Goal: Entertainment & Leisure: Browse casually

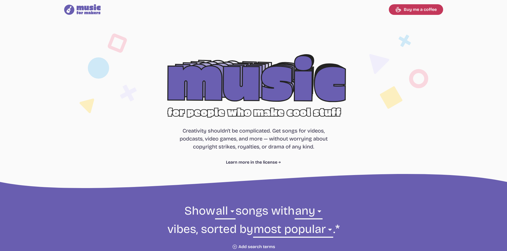
select select "most popular"
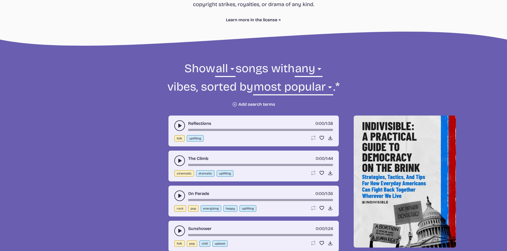
scroll to position [133, 0]
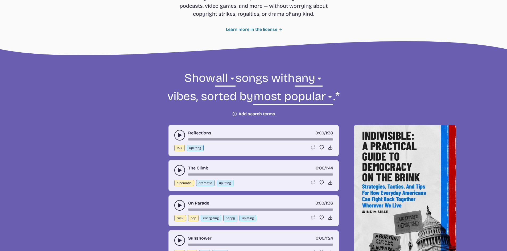
click at [234, 29] on link "Learn more in the license" at bounding box center [253, 29] width 55 height 6
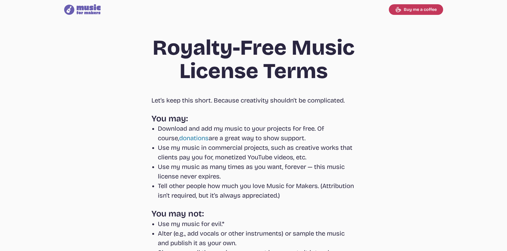
select select "most popular"
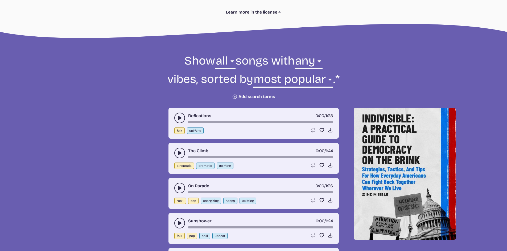
scroll to position [160, 0]
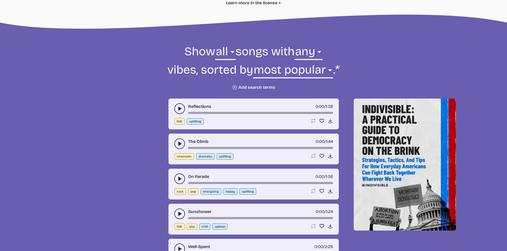
click at [178, 107] on icon "play-pause toggle" at bounding box center [179, 108] width 5 height 5
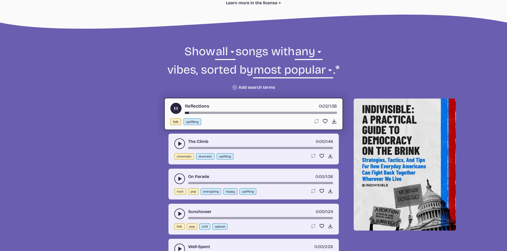
click at [176, 109] on use "play-pause toggle" at bounding box center [176, 109] width 6 height 6
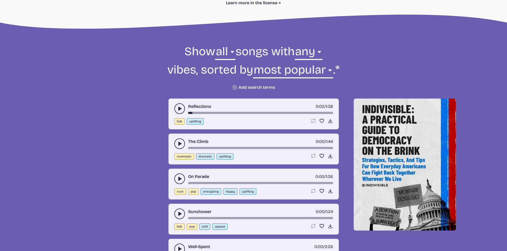
click at [177, 142] on icon "play-pause toggle" at bounding box center [179, 143] width 5 height 5
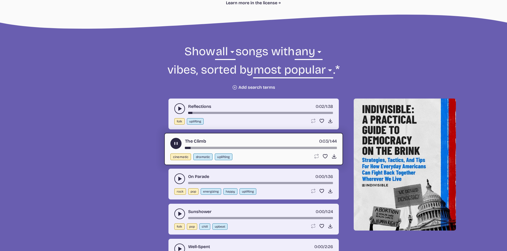
click at [175, 143] on use "play-pause toggle" at bounding box center [176, 144] width 6 height 6
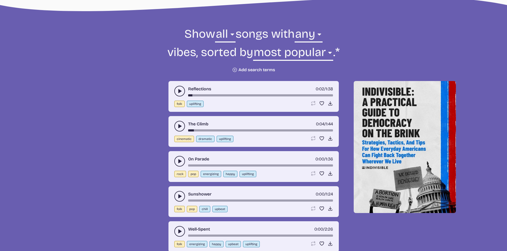
scroll to position [186, 0]
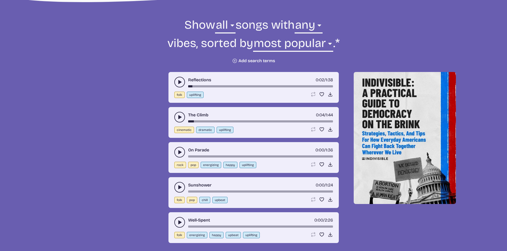
click at [177, 151] on icon "play-pause toggle" at bounding box center [179, 152] width 5 height 5
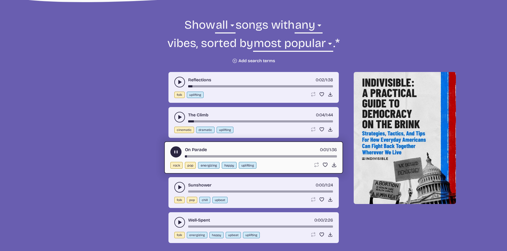
click at [176, 153] on use "play-pause toggle" at bounding box center [176, 153] width 6 height 6
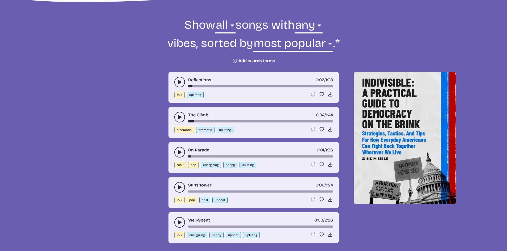
click at [179, 184] on button "play-pause toggle" at bounding box center [179, 187] width 11 height 11
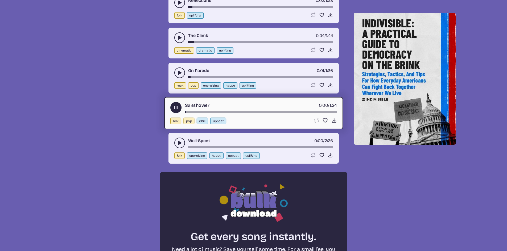
scroll to position [266, 0]
click at [176, 142] on button "play-pause toggle" at bounding box center [179, 143] width 11 height 11
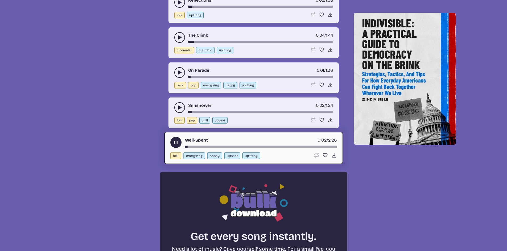
click at [174, 141] on icon "play-pause toggle" at bounding box center [176, 143] width 6 height 6
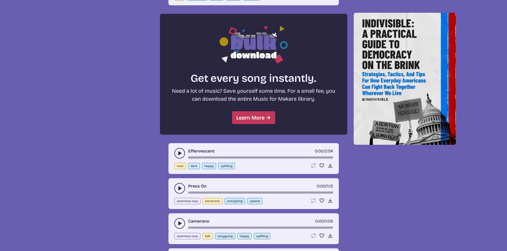
scroll to position [426, 0]
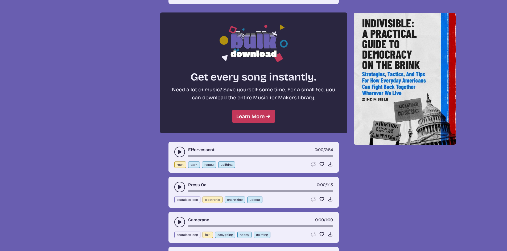
click at [177, 151] on icon "play-pause toggle" at bounding box center [179, 152] width 5 height 5
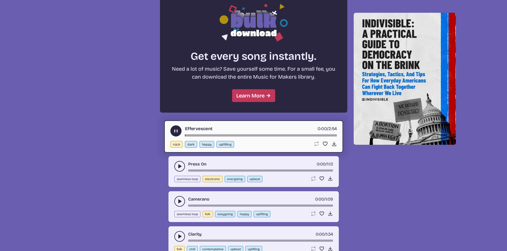
scroll to position [506, 0]
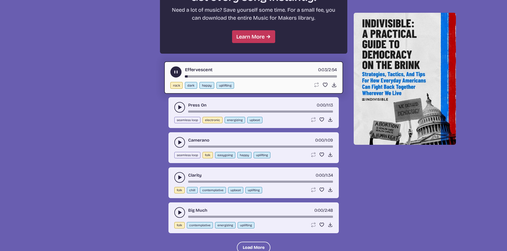
click at [177, 107] on icon "play-pause toggle" at bounding box center [179, 107] width 5 height 5
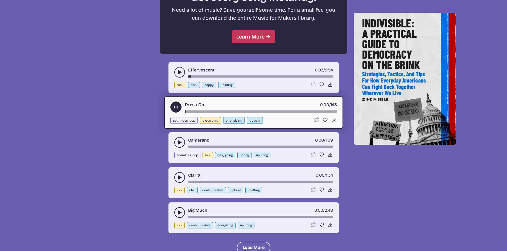
scroll to position [532, 0]
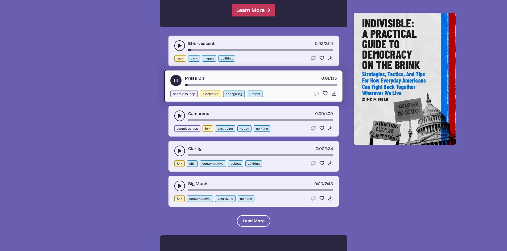
click at [182, 114] on icon "play-pause toggle" at bounding box center [179, 115] width 5 height 5
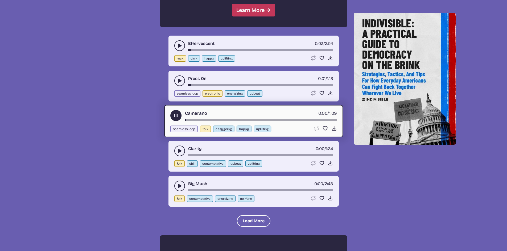
scroll to position [559, 0]
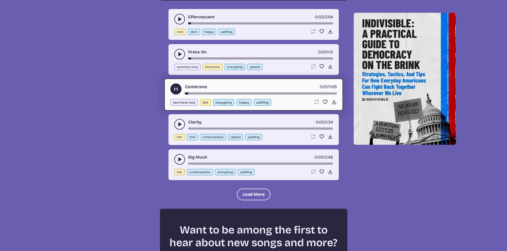
click at [177, 123] on icon "play-pause toggle" at bounding box center [179, 124] width 5 height 5
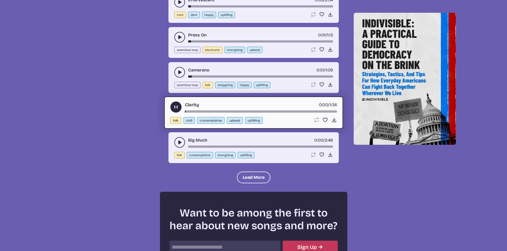
scroll to position [585, 0]
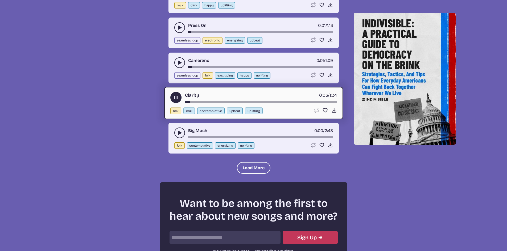
click at [180, 131] on icon "play-pause toggle" at bounding box center [179, 132] width 5 height 5
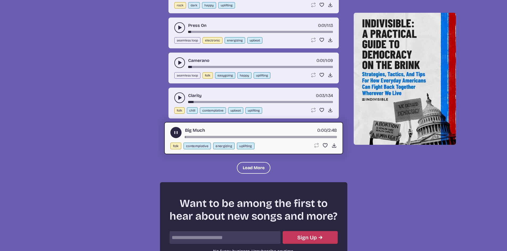
scroll to position [612, 0]
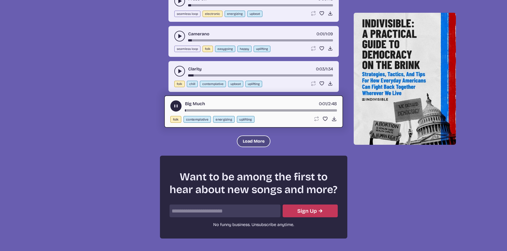
click at [265, 141] on button "Load More" at bounding box center [254, 142] width 34 height 12
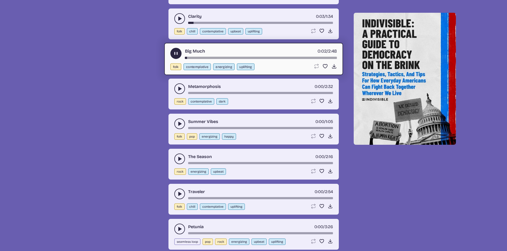
scroll to position [665, 0]
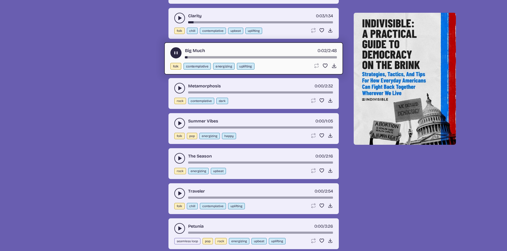
click at [180, 89] on icon "play-pause toggle" at bounding box center [179, 88] width 5 height 5
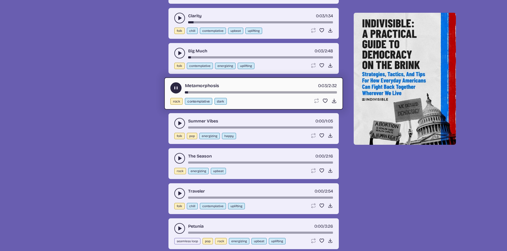
click at [178, 123] on icon "play-pause toggle" at bounding box center [179, 123] width 5 height 5
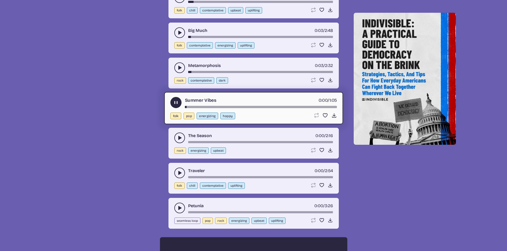
scroll to position [692, 0]
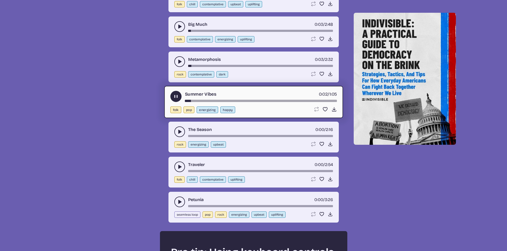
click at [180, 131] on use "play-pause toggle" at bounding box center [179, 131] width 5 height 5
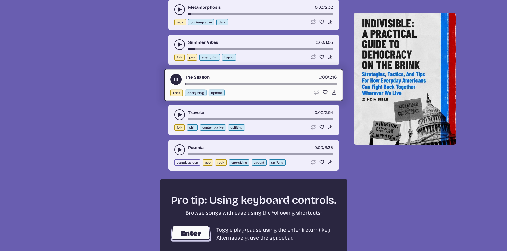
scroll to position [745, 0]
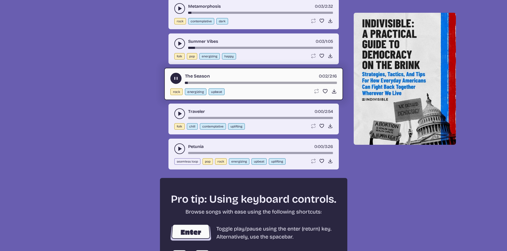
click at [178, 115] on icon "play-pause toggle" at bounding box center [179, 113] width 5 height 5
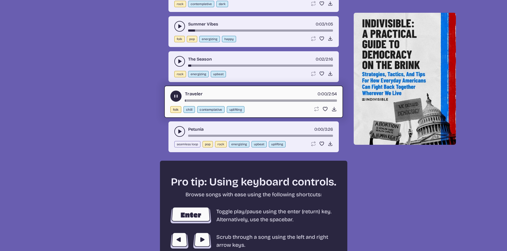
scroll to position [772, 0]
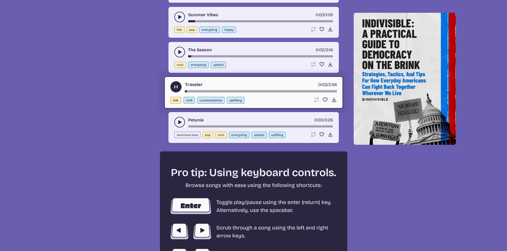
click at [176, 121] on button "play-pause toggle" at bounding box center [179, 122] width 11 height 11
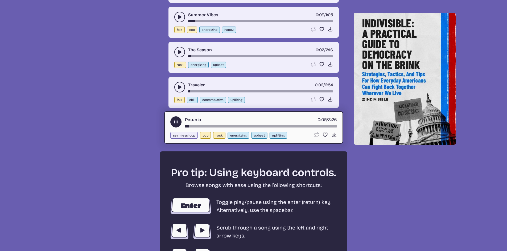
click at [220, 126] on div "song-time-bar" at bounding box center [261, 127] width 152 height 2
click at [179, 122] on button "play-pause toggle" at bounding box center [175, 122] width 11 height 11
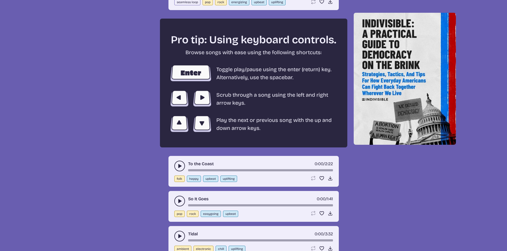
scroll to position [985, 0]
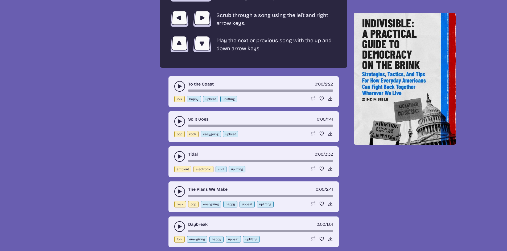
click at [177, 85] on icon "play-pause toggle" at bounding box center [179, 86] width 5 height 5
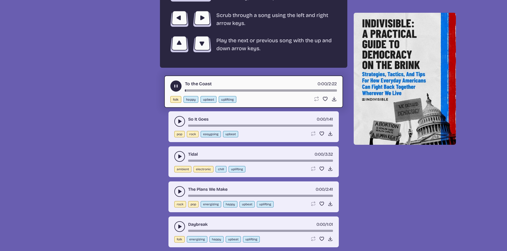
click at [240, 92] on div "To the Coast 0:00 / 2:22 folk happy upbeat uplifting Loop song Loop this song. …" at bounding box center [253, 92] width 179 height 32
click at [242, 90] on div "song-time-bar" at bounding box center [261, 91] width 152 height 2
click at [181, 118] on button "play-pause toggle" at bounding box center [179, 121] width 11 height 11
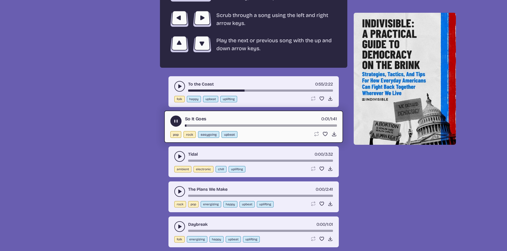
click at [239, 125] on div "song-time-bar" at bounding box center [261, 126] width 152 height 2
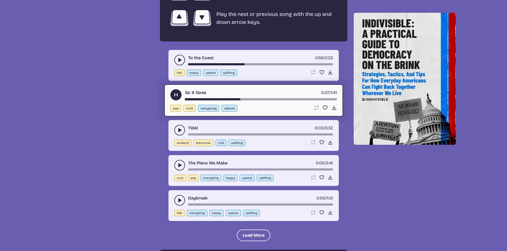
scroll to position [1011, 0]
click at [174, 94] on use "play-pause toggle" at bounding box center [176, 95] width 6 height 6
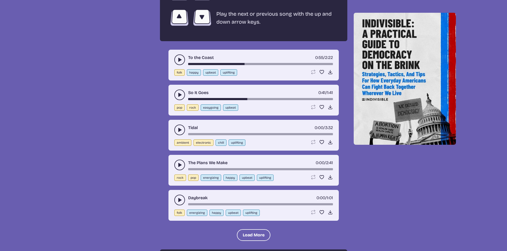
click at [176, 132] on button "play-pause toggle" at bounding box center [179, 130] width 11 height 11
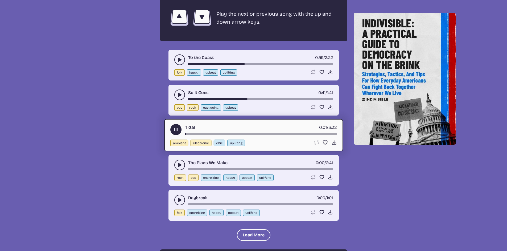
click at [226, 134] on div "song-time-bar" at bounding box center [261, 134] width 152 height 2
click at [245, 134] on div "song-time-bar" at bounding box center [261, 134] width 152 height 2
click at [181, 165] on use "play-pause toggle" at bounding box center [179, 165] width 5 height 5
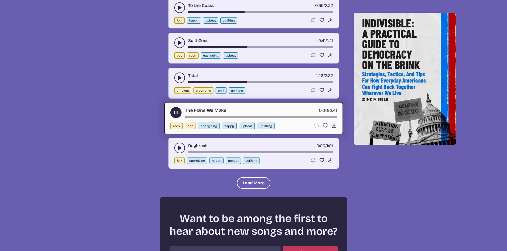
scroll to position [1064, 0]
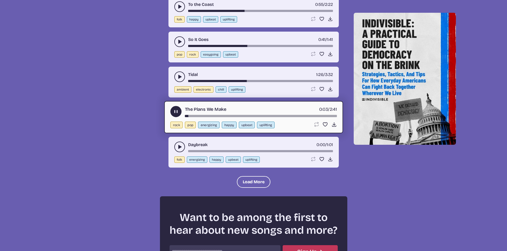
click at [230, 117] on div "song-time-bar" at bounding box center [261, 116] width 152 height 2
click at [172, 110] on button "play-pause toggle" at bounding box center [175, 111] width 11 height 11
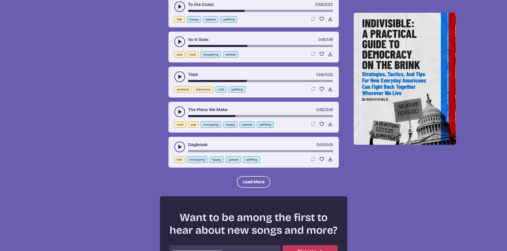
click at [180, 149] on icon "play-pause toggle" at bounding box center [179, 147] width 5 height 5
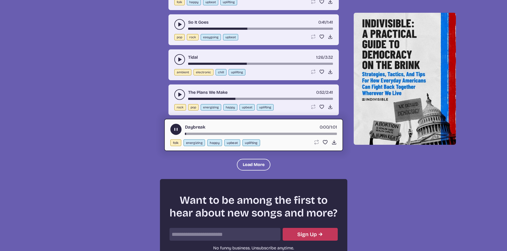
scroll to position [1091, 0]
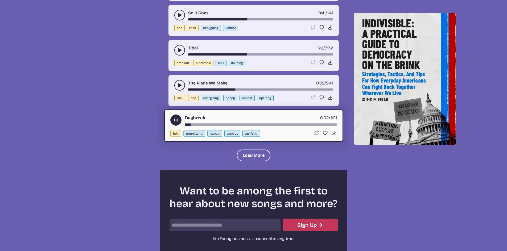
click at [224, 125] on div "song-time-bar" at bounding box center [261, 125] width 152 height 2
click at [174, 119] on use "play-pause toggle" at bounding box center [176, 121] width 6 height 6
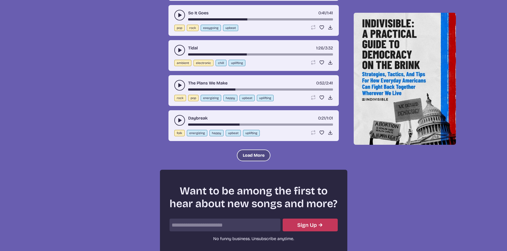
click at [250, 156] on button "Load More" at bounding box center [254, 156] width 34 height 12
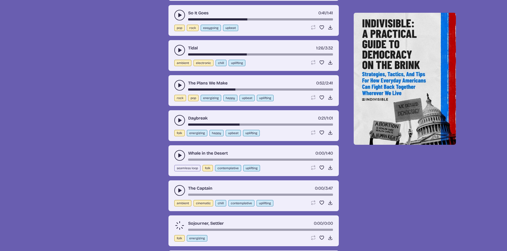
scroll to position [1144, 0]
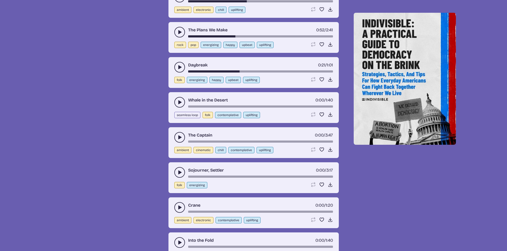
click at [180, 104] on icon "play-pause toggle" at bounding box center [179, 102] width 5 height 5
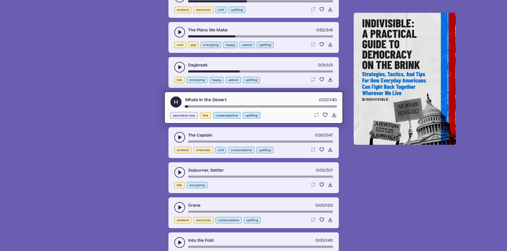
click at [226, 106] on div "song-time-bar" at bounding box center [261, 107] width 152 height 2
click at [180, 137] on icon "play-pause toggle" at bounding box center [179, 137] width 5 height 5
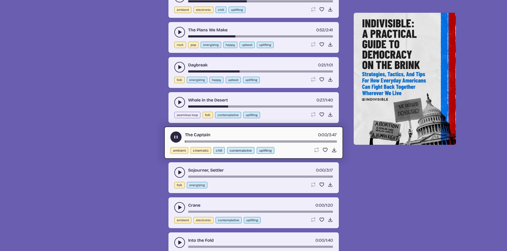
click at [227, 141] on div "song-time-bar" at bounding box center [261, 142] width 152 height 2
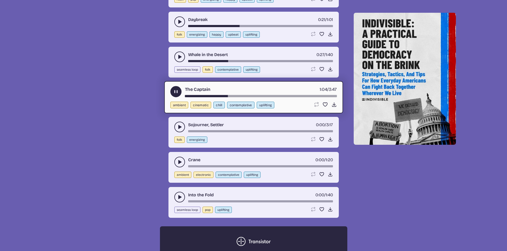
scroll to position [1198, 0]
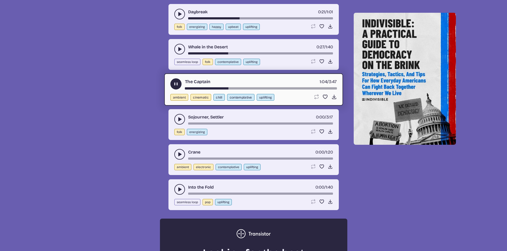
click at [179, 122] on icon "play-pause toggle" at bounding box center [179, 119] width 5 height 5
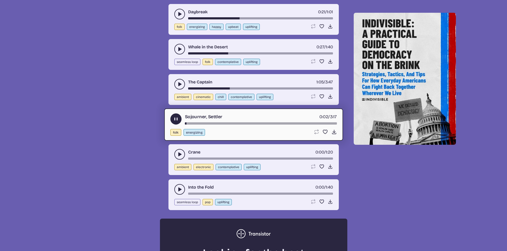
click at [233, 124] on div "song-time-bar" at bounding box center [261, 124] width 152 height 2
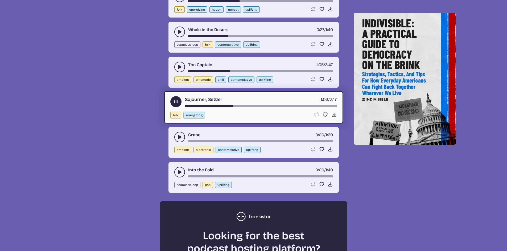
scroll to position [1224, 0]
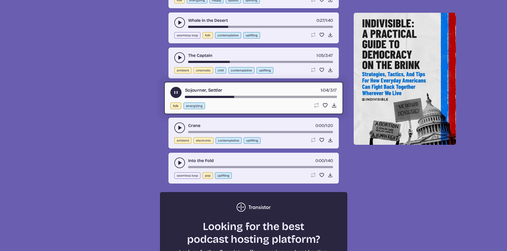
click at [180, 130] on icon "play-pause toggle" at bounding box center [179, 127] width 5 height 5
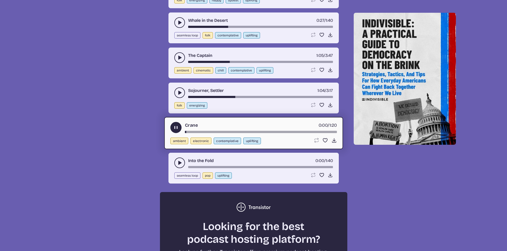
click at [236, 130] on div "Crane 0:00 / 1:20" at bounding box center [253, 127] width 167 height 11
click at [184, 163] on button "play-pause toggle" at bounding box center [179, 163] width 11 height 11
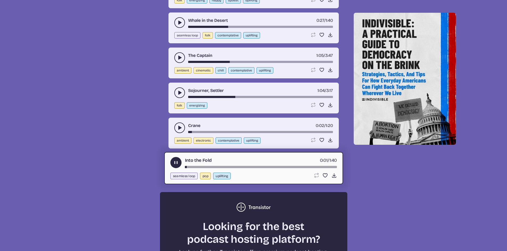
click at [231, 168] on div "Into the Fold 0:01 / 1:40 seamless loop pop uplifting Loop song Loop this song.…" at bounding box center [253, 168] width 179 height 32
click at [234, 168] on div "Into the Fold 0:02 / 1:40 seamless loop pop uplifting Loop song Loop this song.…" at bounding box center [253, 168] width 179 height 32
click at [239, 167] on div "song-time-bar" at bounding box center [261, 167] width 152 height 2
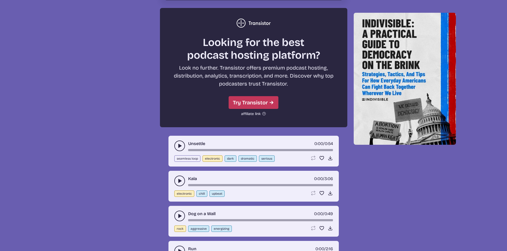
scroll to position [1410, 0]
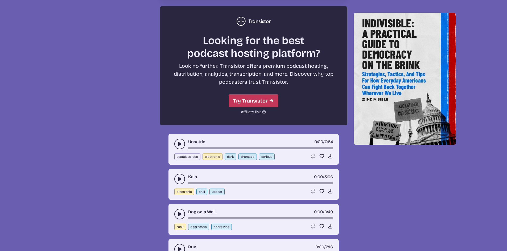
click at [180, 146] on icon "play-pause toggle" at bounding box center [179, 144] width 5 height 5
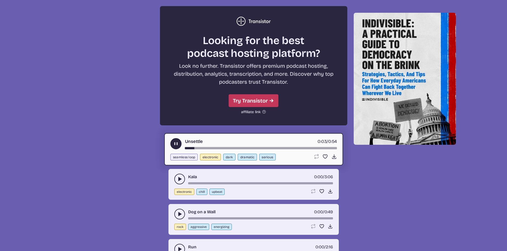
click at [230, 150] on div "Unsettle 0:03 / 0:54 seamless loop electronic dark dramatic serious Loop song L…" at bounding box center [253, 149] width 179 height 32
click at [236, 148] on div "song-time-bar" at bounding box center [261, 148] width 152 height 2
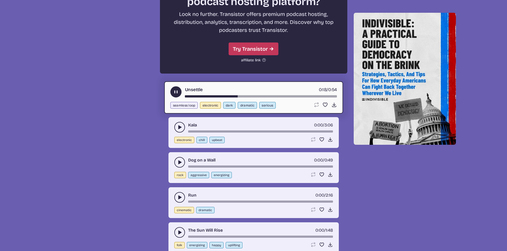
scroll to position [1464, 0]
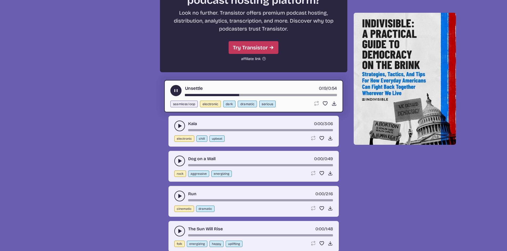
click at [179, 126] on use "play-pause toggle" at bounding box center [179, 125] width 5 height 5
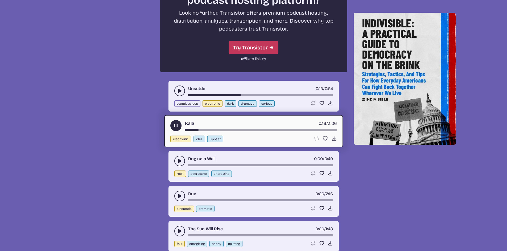
click at [176, 125] on icon "play-pause toggle" at bounding box center [176, 126] width 6 height 6
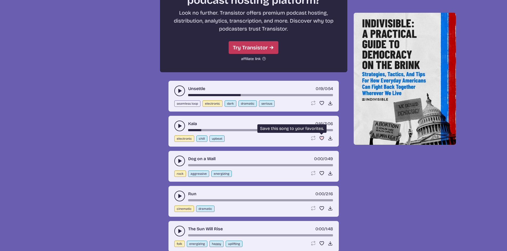
click at [319, 139] on button "Favorite song Save this song to your favorites." at bounding box center [321, 138] width 5 height 5
click at [178, 162] on icon "play-pause toggle" at bounding box center [179, 161] width 5 height 5
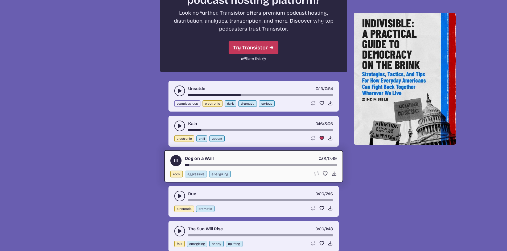
click at [232, 166] on div "song-time-bar" at bounding box center [261, 165] width 152 height 2
click at [247, 167] on div "Dog on a Wall 0:16 / 0:49 rock aggressive energizing Loop song Loop this song. …" at bounding box center [253, 166] width 179 height 32
click at [176, 162] on use "play-pause toggle" at bounding box center [176, 161] width 6 height 6
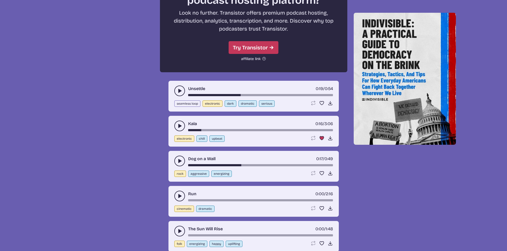
click at [178, 197] on icon "play-pause toggle" at bounding box center [179, 196] width 5 height 5
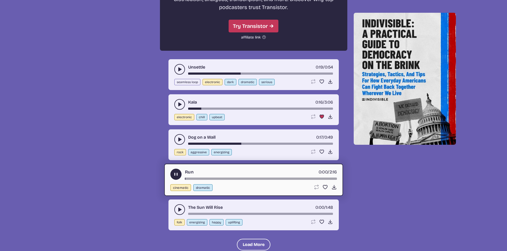
scroll to position [1517, 0]
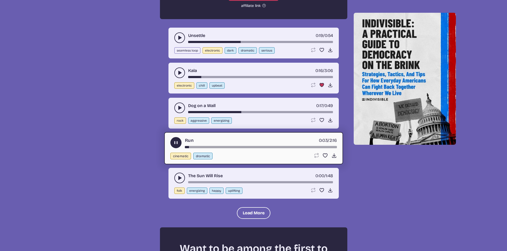
click at [179, 146] on button "play-pause toggle" at bounding box center [175, 142] width 11 height 11
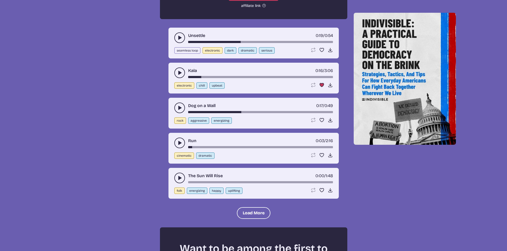
click at [183, 180] on button "play-pause toggle" at bounding box center [179, 178] width 11 height 11
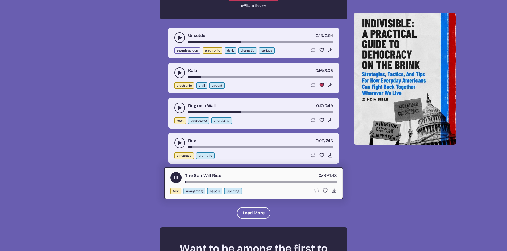
click at [239, 181] on div "song-time-bar" at bounding box center [261, 182] width 152 height 2
click at [177, 177] on use "play-pause toggle" at bounding box center [176, 178] width 6 height 6
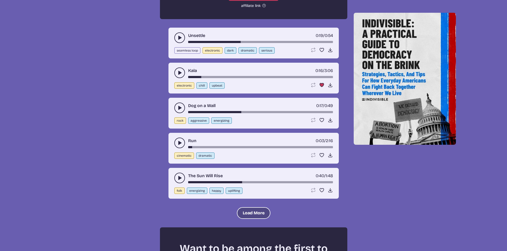
click at [242, 214] on button "Load More" at bounding box center [254, 214] width 34 height 12
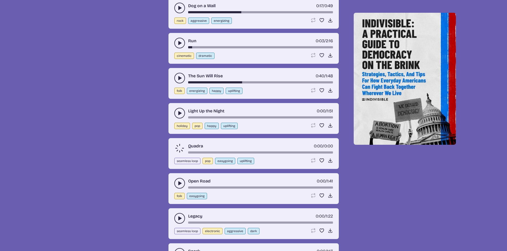
scroll to position [1623, 0]
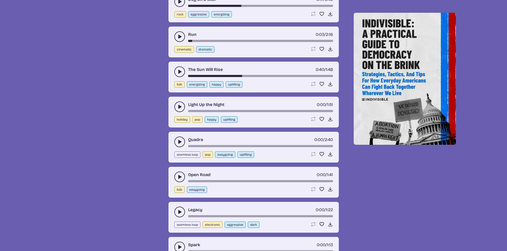
click at [177, 108] on icon "play-pause toggle" at bounding box center [179, 106] width 5 height 5
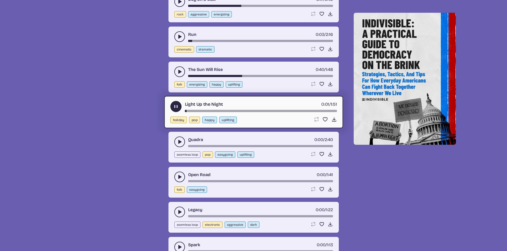
click at [236, 112] on div "song-time-bar" at bounding box center [261, 111] width 152 height 2
click at [180, 145] on button "play-pause toggle" at bounding box center [179, 142] width 11 height 11
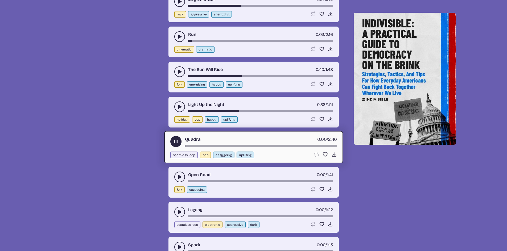
click at [236, 146] on div "song-time-bar" at bounding box center [261, 146] width 152 height 2
click at [174, 141] on use "play-pause toggle" at bounding box center [176, 142] width 6 height 6
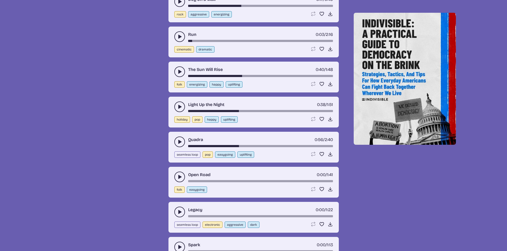
click at [178, 179] on icon "play-pause toggle" at bounding box center [179, 177] width 5 height 5
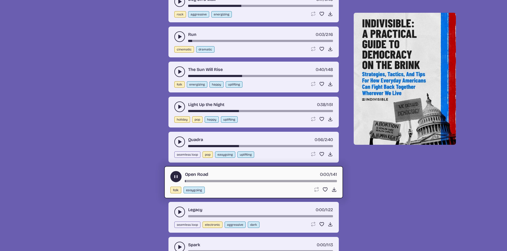
click at [229, 183] on div "Open Road 0:00 / 1:41 folk easygoing Loop song Loop this song. Favorite song Sa…" at bounding box center [253, 182] width 179 height 32
click at [249, 180] on div "song-time-bar" at bounding box center [261, 181] width 152 height 2
click at [177, 177] on use "play-pause toggle" at bounding box center [176, 177] width 6 height 6
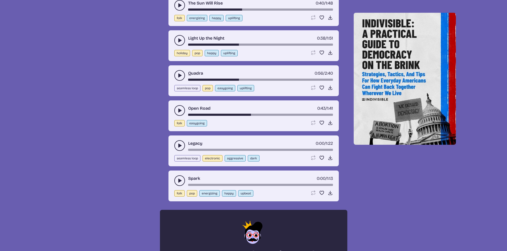
scroll to position [1703, 0]
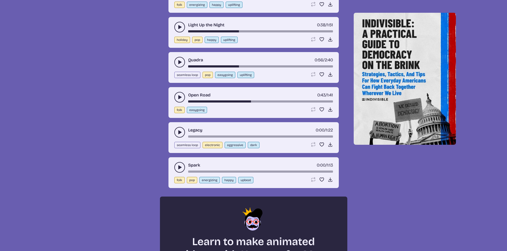
click at [181, 130] on icon "play-pause toggle" at bounding box center [179, 132] width 5 height 5
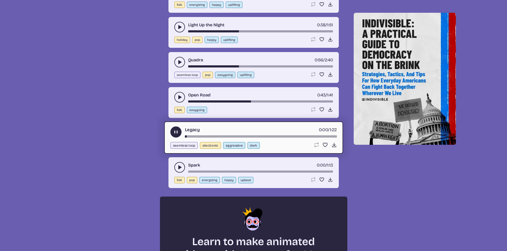
click at [236, 137] on div "song-time-bar" at bounding box center [261, 136] width 152 height 2
click at [176, 133] on icon "play-pause toggle" at bounding box center [176, 132] width 6 height 6
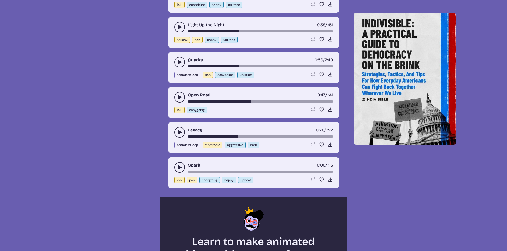
click at [179, 166] on use "play-pause toggle" at bounding box center [179, 167] width 5 height 5
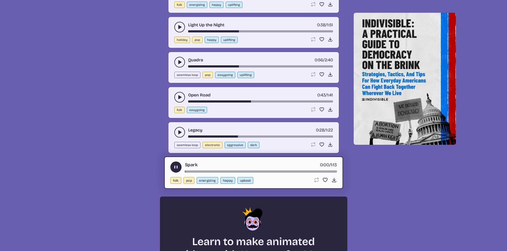
click at [236, 174] on div "Spark 0:00 / 1:13 folk pop energizing happy upbeat Loop song Loop this song. Fa…" at bounding box center [253, 173] width 179 height 32
click at [231, 171] on div "song-time-bar" at bounding box center [261, 172] width 152 height 2
click at [176, 166] on use "play-pause toggle" at bounding box center [176, 167] width 6 height 6
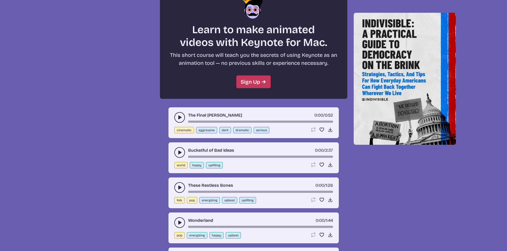
scroll to position [1916, 0]
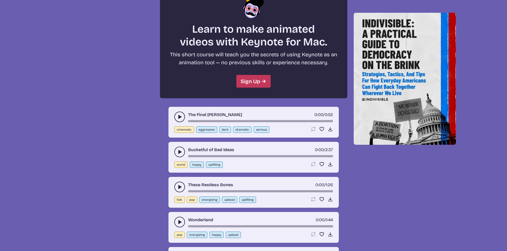
click at [181, 116] on icon "play-pause toggle" at bounding box center [179, 116] width 5 height 5
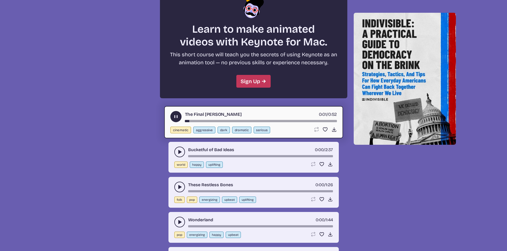
click at [238, 121] on div "song-time-bar" at bounding box center [261, 121] width 152 height 2
click at [176, 116] on use "play-pause toggle" at bounding box center [176, 117] width 6 height 6
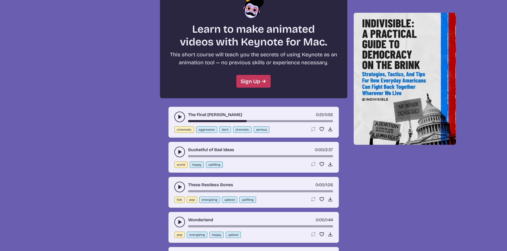
click at [179, 149] on button "play-pause toggle" at bounding box center [179, 152] width 11 height 11
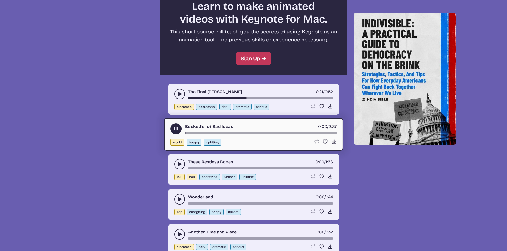
scroll to position [1969, 0]
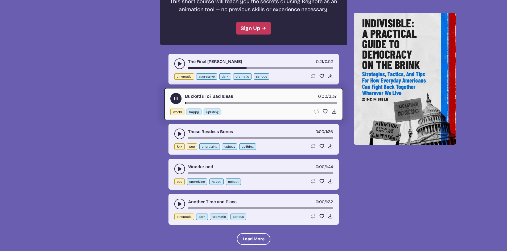
click at [247, 104] on div "song-time-bar" at bounding box center [261, 103] width 152 height 2
click at [234, 102] on div "song-time-bar" at bounding box center [261, 103] width 152 height 2
click at [210, 102] on div "song-time-bar" at bounding box center [261, 103] width 152 height 2
click at [177, 99] on use "play-pause toggle" at bounding box center [176, 99] width 6 height 6
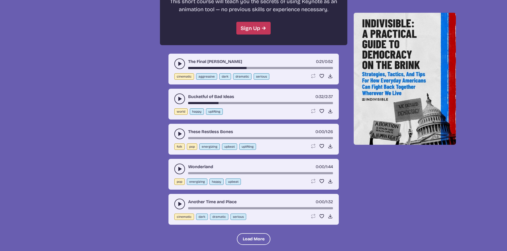
click at [178, 132] on icon "play-pause toggle" at bounding box center [179, 133] width 5 height 5
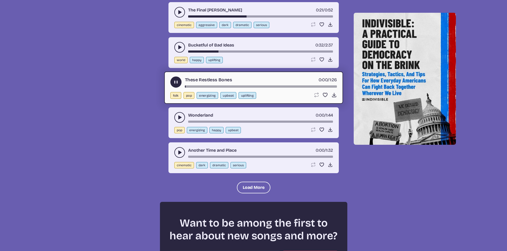
scroll to position [2022, 0]
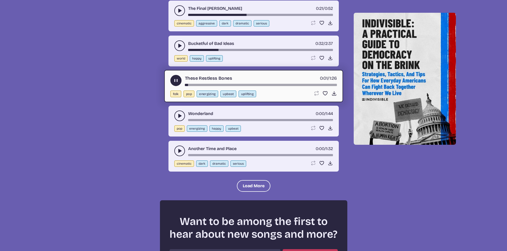
click at [176, 81] on icon "play-pause toggle" at bounding box center [176, 81] width 6 height 6
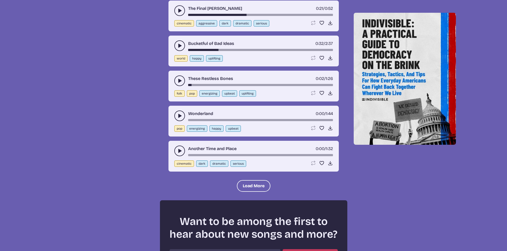
click at [181, 116] on use "play-pause toggle" at bounding box center [179, 115] width 5 height 5
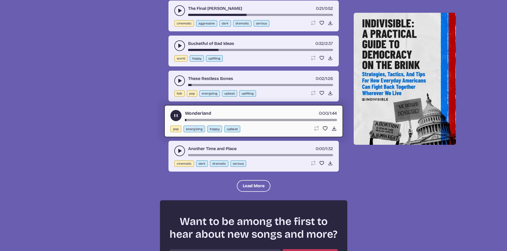
click at [235, 120] on div "song-time-bar" at bounding box center [261, 120] width 152 height 2
click at [178, 115] on use "play-pause toggle" at bounding box center [176, 116] width 6 height 6
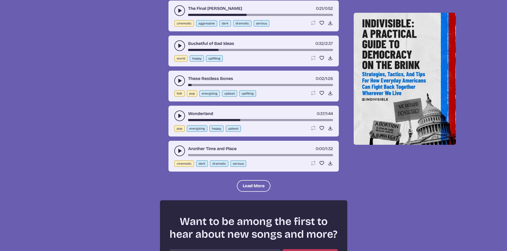
click at [175, 150] on button "play-pause toggle" at bounding box center [179, 151] width 11 height 11
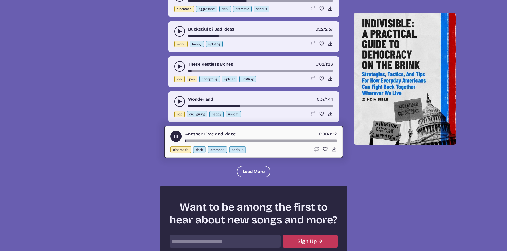
scroll to position [2049, 0]
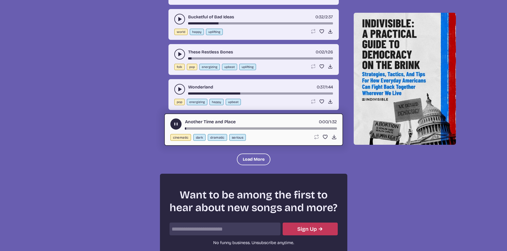
click at [244, 127] on div "song-time-bar" at bounding box center [261, 128] width 152 height 2
click at [176, 126] on icon "play-pause toggle" at bounding box center [176, 124] width 6 height 6
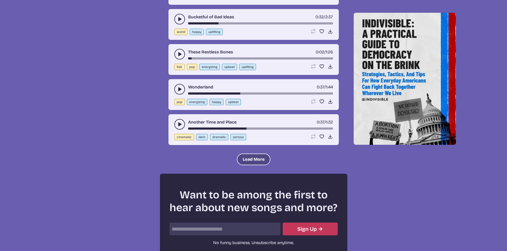
click at [258, 160] on button "Load More" at bounding box center [254, 160] width 34 height 12
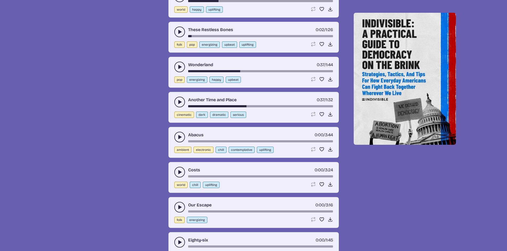
scroll to position [2129, 0]
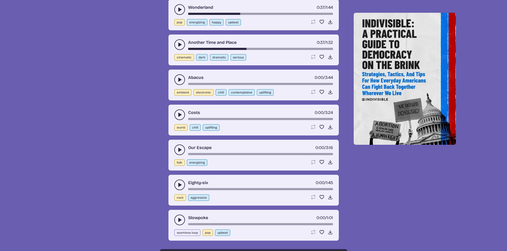
click at [175, 80] on button "play-pause toggle" at bounding box center [179, 80] width 11 height 11
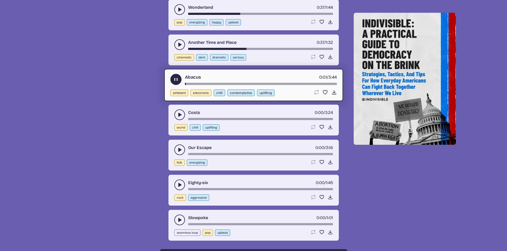
click at [236, 85] on div "song-time-bar" at bounding box center [261, 84] width 152 height 2
click at [180, 112] on button "play-pause toggle" at bounding box center [179, 115] width 11 height 11
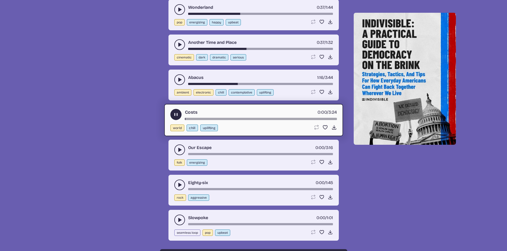
click at [235, 118] on div "Costs 0:00 / 3:24" at bounding box center [253, 114] width 167 height 11
click at [232, 120] on div "song-time-bar" at bounding box center [261, 119] width 152 height 2
click at [178, 151] on icon "play-pause toggle" at bounding box center [179, 149] width 5 height 5
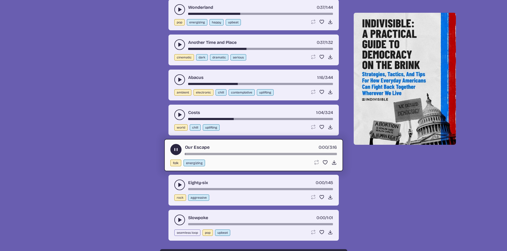
click at [240, 155] on div "song-time-bar" at bounding box center [261, 154] width 152 height 2
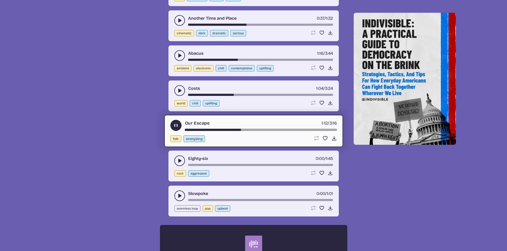
scroll to position [2182, 0]
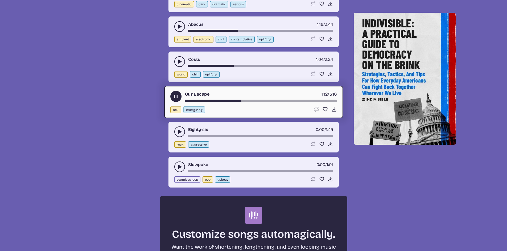
click at [181, 131] on icon "play-pause toggle" at bounding box center [179, 131] width 5 height 5
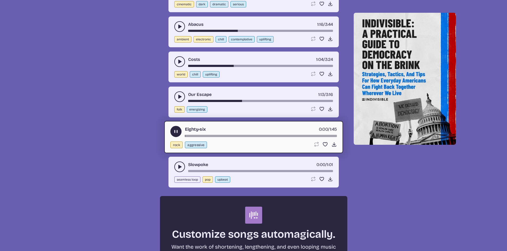
click at [238, 135] on div "song-time-bar" at bounding box center [261, 136] width 152 height 2
click at [176, 131] on use "play-pause toggle" at bounding box center [176, 132] width 6 height 6
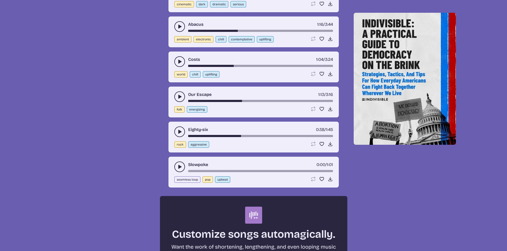
click at [177, 167] on icon "play-pause toggle" at bounding box center [179, 166] width 5 height 5
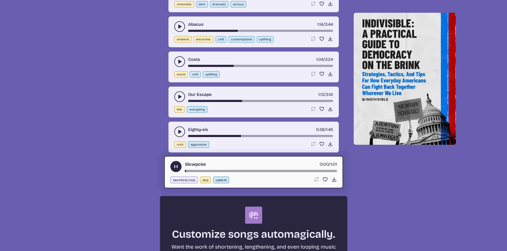
click at [235, 171] on div "song-time-bar" at bounding box center [261, 171] width 152 height 2
click at [175, 167] on use "play-pause toggle" at bounding box center [176, 167] width 6 height 6
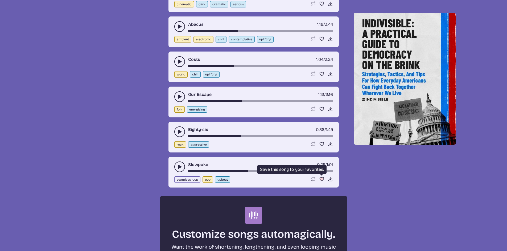
click at [320, 180] on icon "Favorite song" at bounding box center [321, 179] width 5 height 5
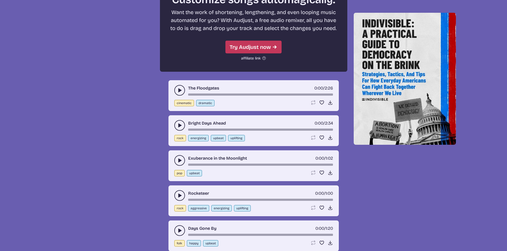
scroll to position [2422, 0]
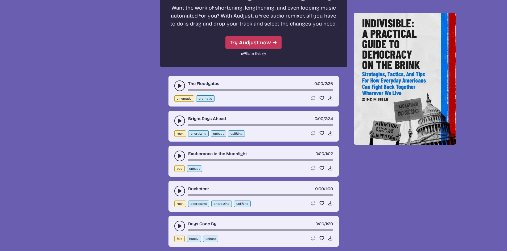
click at [181, 85] on icon "play-pause toggle" at bounding box center [179, 85] width 5 height 5
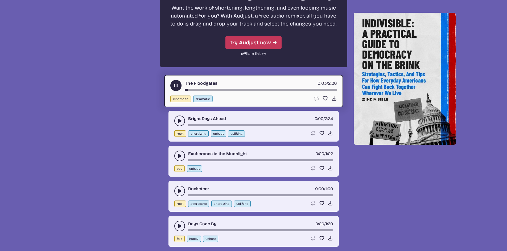
click at [219, 90] on div "song-time-bar" at bounding box center [261, 90] width 152 height 2
click at [180, 120] on use "play-pause toggle" at bounding box center [179, 120] width 5 height 5
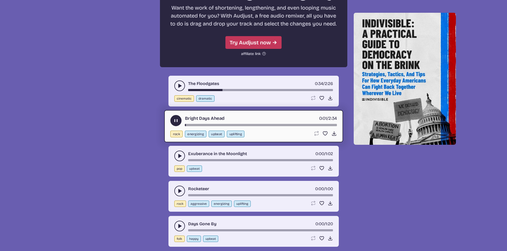
click at [235, 124] on div "Bright Days Ahead 0:01 / 2:34" at bounding box center [253, 120] width 167 height 11
click at [236, 124] on div "song-time-bar" at bounding box center [261, 125] width 152 height 2
click at [267, 126] on div "Bright Days Ahead 0:55 / 2:34 rock energizing upbeat uplifting Loop song Loop t…" at bounding box center [253, 126] width 179 height 32
click at [288, 125] on div "song-time-bar" at bounding box center [261, 125] width 152 height 2
click at [174, 119] on use "play-pause toggle" at bounding box center [176, 121] width 6 height 6
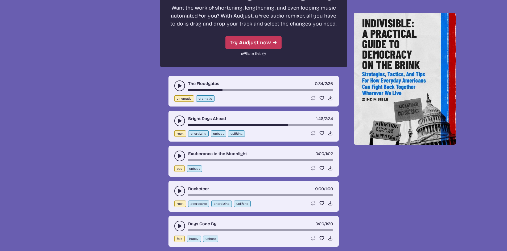
click at [181, 154] on icon "play-pause toggle" at bounding box center [179, 156] width 5 height 5
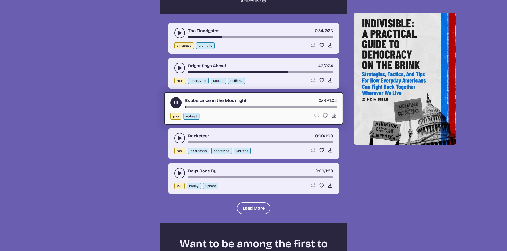
scroll to position [2475, 0]
click at [175, 101] on use "play-pause toggle" at bounding box center [176, 103] width 6 height 6
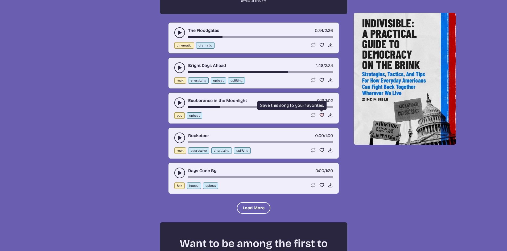
click at [321, 116] on use "Favorite" at bounding box center [322, 115] width 4 height 4
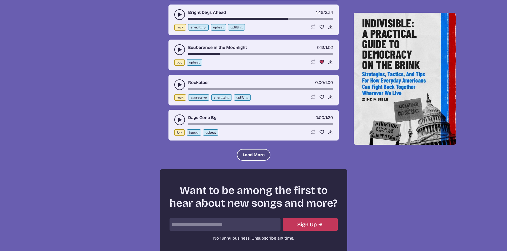
click at [254, 154] on button "Load More" at bounding box center [254, 155] width 34 height 12
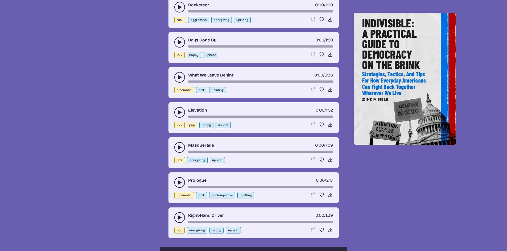
scroll to position [2635, 0]
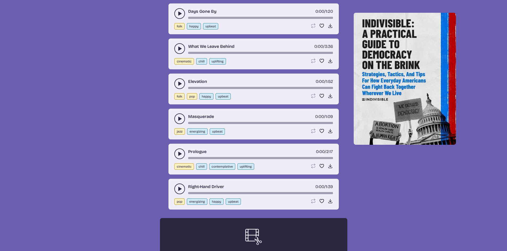
click at [184, 50] on button "play-pause toggle" at bounding box center [179, 48] width 11 height 11
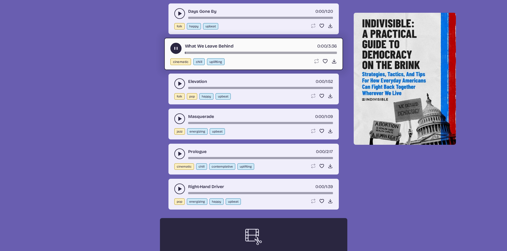
click at [236, 52] on div "song-time-bar" at bounding box center [261, 53] width 152 height 2
click at [174, 47] on icon "play-pause toggle" at bounding box center [176, 49] width 6 height 6
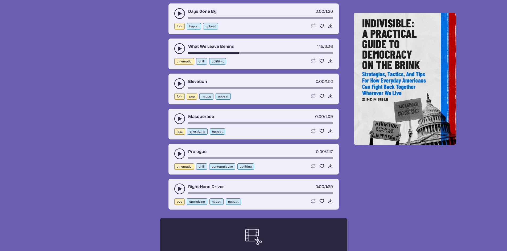
click at [179, 86] on icon "play-pause toggle" at bounding box center [179, 83] width 5 height 5
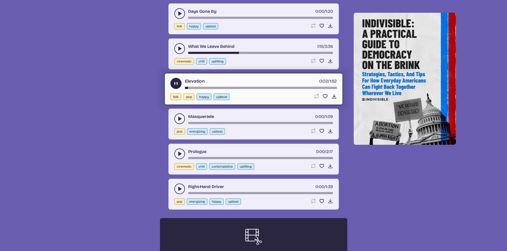
click at [222, 88] on div "song-time-bar" at bounding box center [261, 88] width 152 height 2
click at [176, 84] on use "play-pause toggle" at bounding box center [176, 84] width 6 height 6
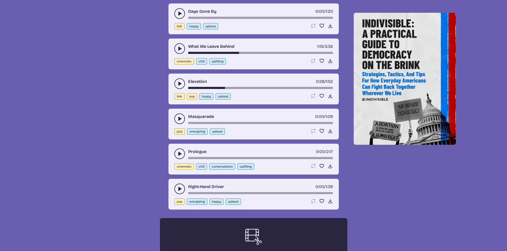
click at [183, 114] on div "Masquerade 0:00 / 1:09" at bounding box center [253, 119] width 159 height 11
click at [183, 118] on button "play-pause toggle" at bounding box center [179, 119] width 11 height 11
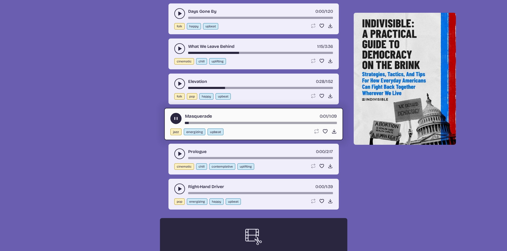
click at [214, 121] on div "Masquerade 0:01 / 1:09" at bounding box center [253, 118] width 167 height 11
click at [227, 124] on div "song-time-bar" at bounding box center [261, 123] width 152 height 2
click at [175, 119] on use "play-pause toggle" at bounding box center [176, 119] width 6 height 6
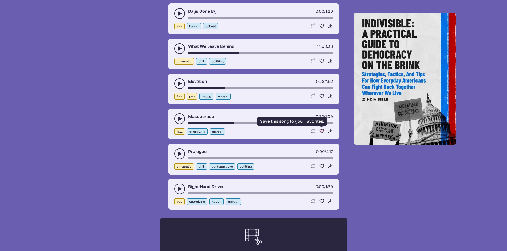
click at [323, 130] on use "Favorite" at bounding box center [322, 131] width 4 height 4
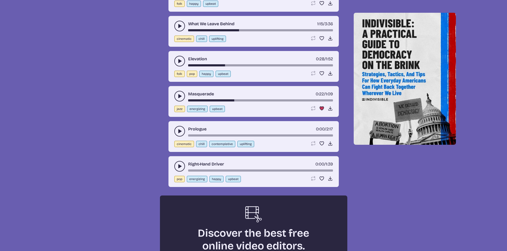
scroll to position [2688, 0]
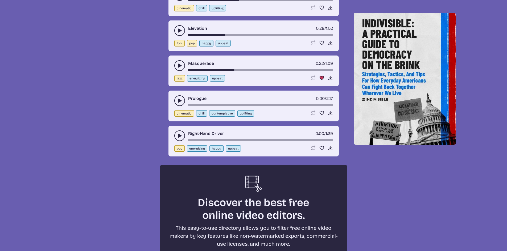
click at [176, 101] on button "play-pause toggle" at bounding box center [179, 101] width 11 height 11
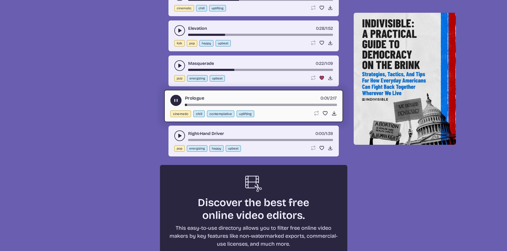
click at [212, 104] on div "Prologue 0:01 / 2:17" at bounding box center [253, 100] width 167 height 11
click at [221, 106] on div "song-time-bar" at bounding box center [261, 105] width 152 height 2
click at [241, 103] on div "Prologue 0:33 / 2:17" at bounding box center [253, 100] width 167 height 11
click at [172, 99] on button "play-pause toggle" at bounding box center [175, 100] width 11 height 11
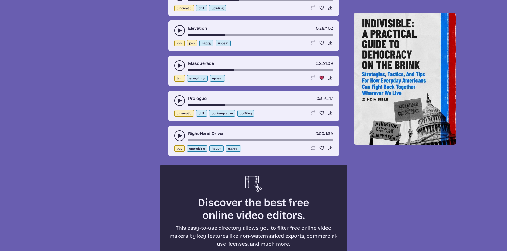
click at [181, 138] on icon "play-pause toggle" at bounding box center [179, 135] width 5 height 5
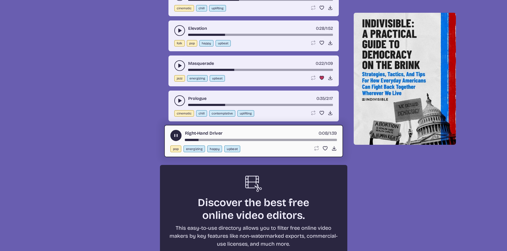
click at [177, 137] on use "play-pause toggle" at bounding box center [176, 136] width 6 height 6
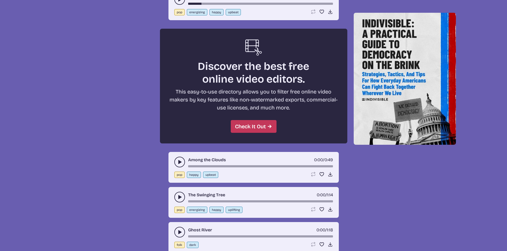
scroll to position [2847, 0]
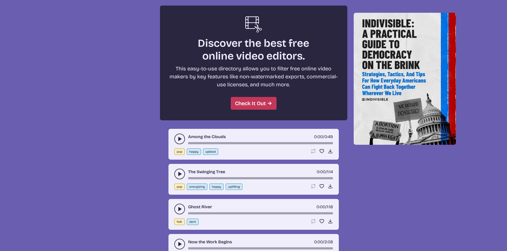
click at [180, 137] on icon "play-pause toggle" at bounding box center [179, 139] width 5 height 5
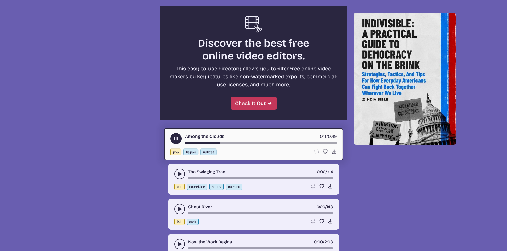
click at [177, 139] on use "play-pause toggle" at bounding box center [176, 139] width 6 height 6
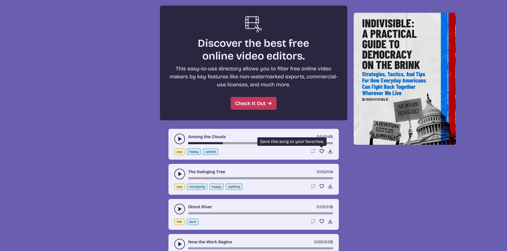
click at [322, 151] on use "Favorite" at bounding box center [322, 152] width 4 height 4
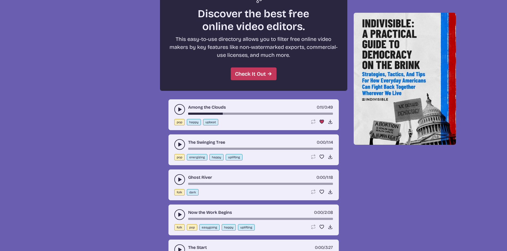
scroll to position [2901, 0]
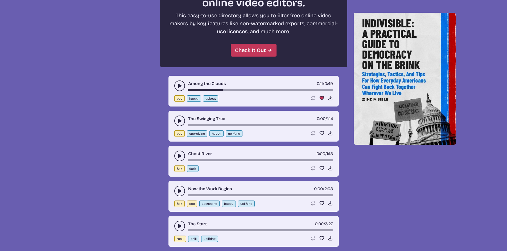
click at [181, 121] on use "play-pause toggle" at bounding box center [179, 120] width 5 height 5
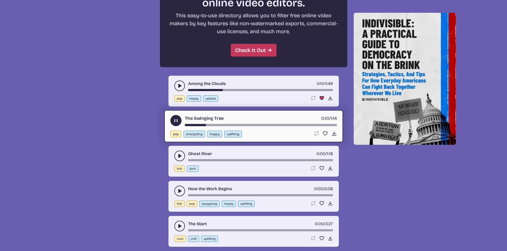
click at [175, 121] on use "play-pause toggle" at bounding box center [176, 121] width 6 height 6
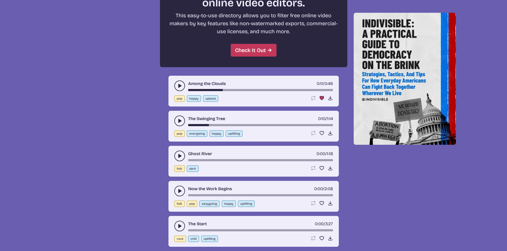
click at [178, 156] on icon "play-pause toggle" at bounding box center [179, 156] width 5 height 5
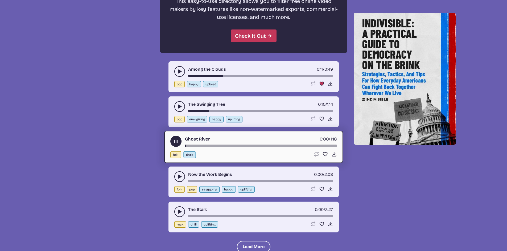
scroll to position [2927, 0]
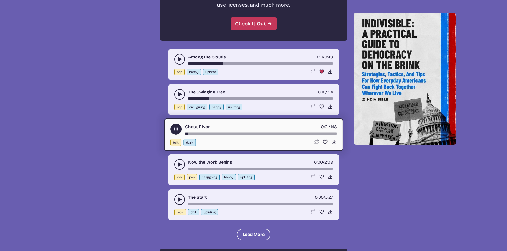
click at [177, 128] on use "play-pause toggle" at bounding box center [176, 129] width 6 height 6
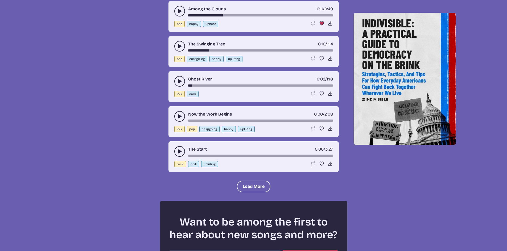
scroll to position [2981, 0]
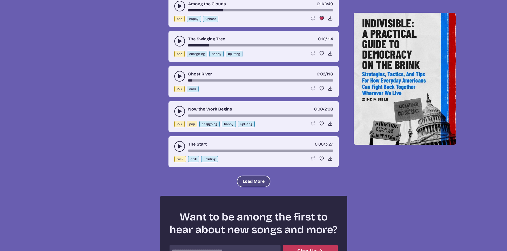
click at [245, 180] on button "Load More" at bounding box center [254, 182] width 34 height 12
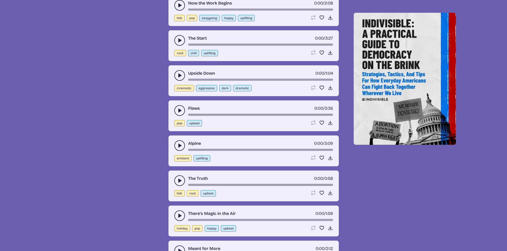
scroll to position [3087, 0]
click at [177, 109] on icon "play-pause toggle" at bounding box center [179, 110] width 5 height 5
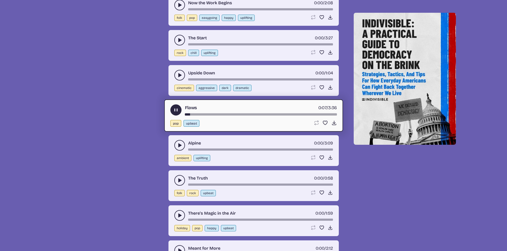
click at [253, 116] on div "Flaws 0:07 / 3:36 pop upbeat Loop song Loop this song. Favorite song Save this …" at bounding box center [253, 116] width 179 height 32
click at [249, 114] on div "song-time-bar" at bounding box center [261, 114] width 152 height 2
click at [176, 110] on use "play-pause toggle" at bounding box center [176, 110] width 6 height 6
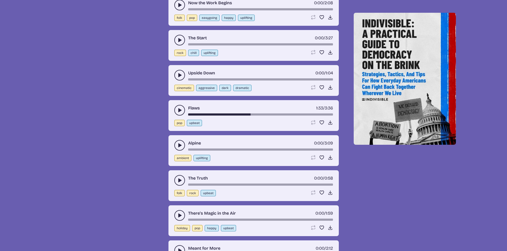
click at [179, 144] on use "play-pause toggle" at bounding box center [179, 145] width 5 height 5
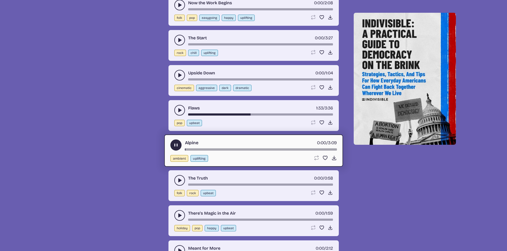
click at [225, 150] on div "song-time-bar" at bounding box center [261, 149] width 152 height 2
click at [175, 144] on use "play-pause toggle" at bounding box center [176, 145] width 6 height 6
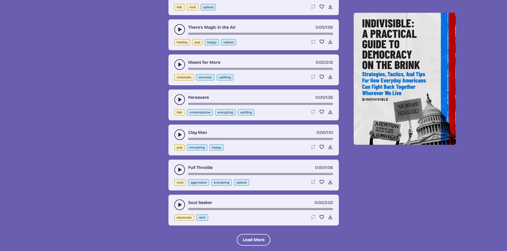
scroll to position [3300, 0]
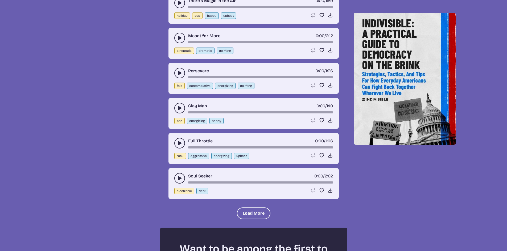
click at [180, 108] on use "play-pause toggle" at bounding box center [179, 108] width 5 height 5
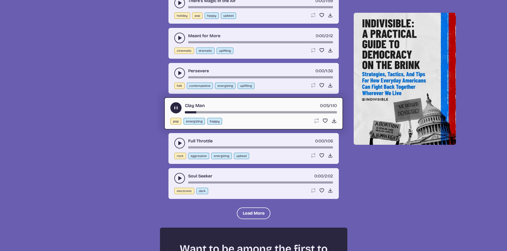
click at [260, 114] on div "Clay Man [DEMOGRAPHIC_DATA]:05 / 1:10 pop energizing happy Loop song Loop this …" at bounding box center [253, 113] width 179 height 32
click at [252, 113] on div "song-time-bar" at bounding box center [261, 112] width 152 height 2
click at [176, 107] on use "play-pause toggle" at bounding box center [176, 108] width 6 height 6
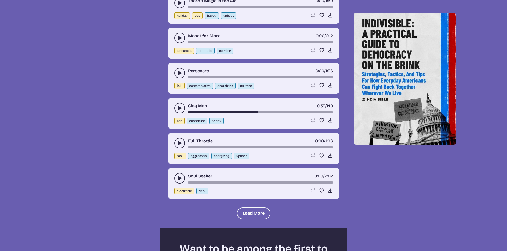
click at [179, 143] on use "play-pause toggle" at bounding box center [179, 143] width 5 height 5
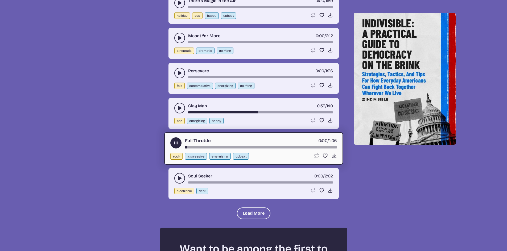
click at [175, 143] on use "play-pause toggle" at bounding box center [176, 143] width 6 height 6
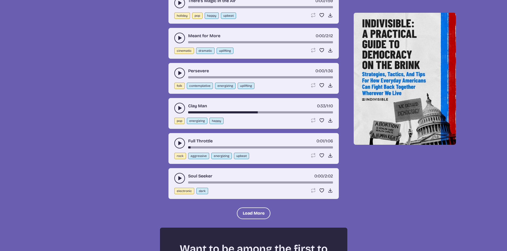
click at [177, 180] on icon "play-pause toggle" at bounding box center [179, 178] width 5 height 5
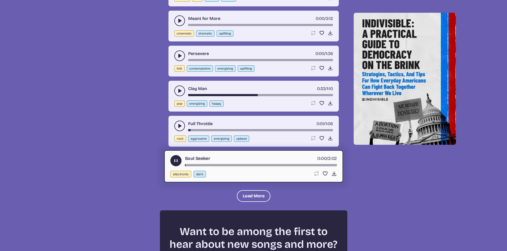
scroll to position [3326, 0]
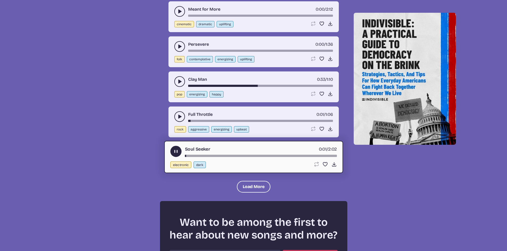
click at [179, 152] on icon "play-pause toggle" at bounding box center [176, 152] width 6 height 6
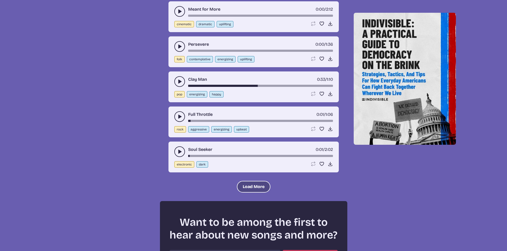
click at [268, 185] on button "Load More" at bounding box center [254, 187] width 34 height 12
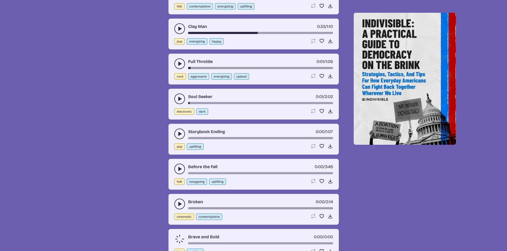
scroll to position [3380, 0]
click at [177, 133] on icon "play-pause toggle" at bounding box center [179, 133] width 5 height 5
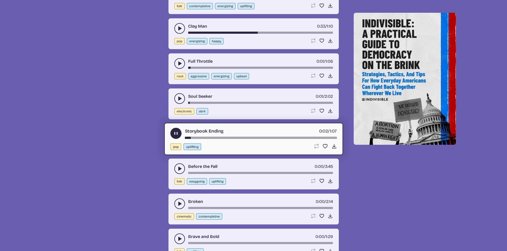
click at [218, 138] on div "song-time-bar" at bounding box center [261, 138] width 152 height 2
click at [238, 138] on div "song-time-bar" at bounding box center [261, 138] width 152 height 2
click at [268, 138] on div "song-time-bar" at bounding box center [261, 138] width 152 height 2
click at [175, 135] on use "play-pause toggle" at bounding box center [176, 134] width 6 height 6
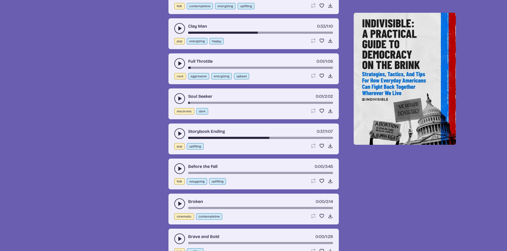
click at [177, 130] on button "play-pause toggle" at bounding box center [179, 134] width 11 height 11
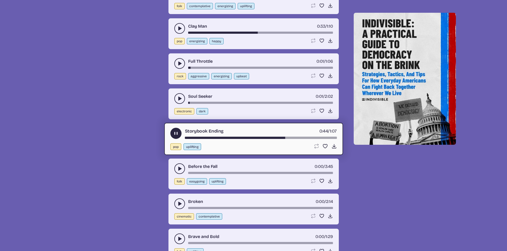
click at [177, 134] on use "play-pause toggle" at bounding box center [176, 134] width 6 height 6
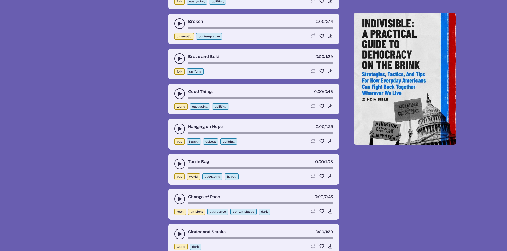
scroll to position [3566, 0]
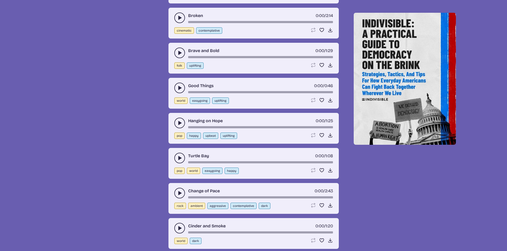
click at [179, 89] on use "play-pause toggle" at bounding box center [179, 87] width 5 height 5
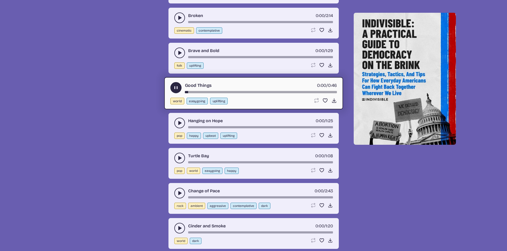
click at [233, 93] on div "song-time-bar" at bounding box center [261, 92] width 152 height 2
click at [173, 87] on icon "play-pause toggle" at bounding box center [176, 88] width 6 height 6
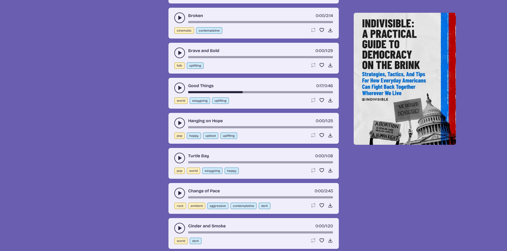
click at [179, 128] on button "play-pause toggle" at bounding box center [179, 123] width 11 height 11
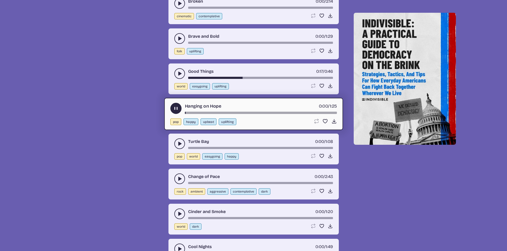
scroll to position [3593, 0]
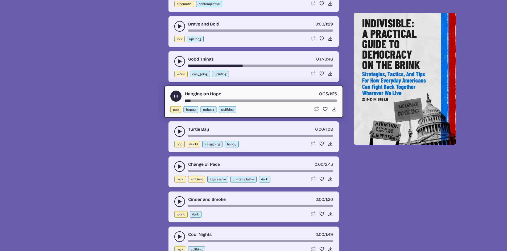
click at [232, 102] on div "song-time-bar" at bounding box center [261, 101] width 152 height 2
click at [261, 101] on div "song-time-bar" at bounding box center [261, 101] width 152 height 2
click at [173, 95] on button "play-pause toggle" at bounding box center [175, 96] width 11 height 11
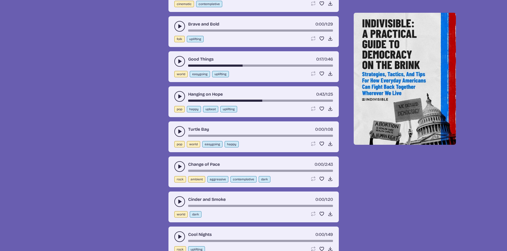
scroll to position [3619, 0]
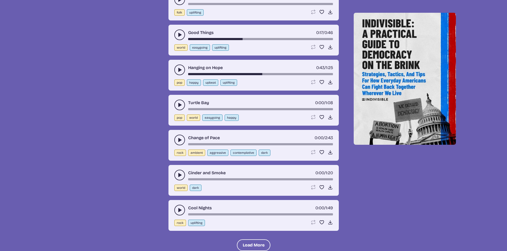
click at [177, 103] on icon "play-pause toggle" at bounding box center [179, 104] width 5 height 5
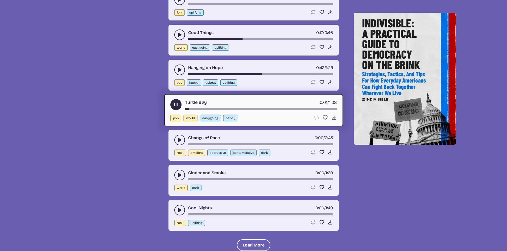
click at [177, 103] on icon "play-pause toggle" at bounding box center [176, 105] width 6 height 6
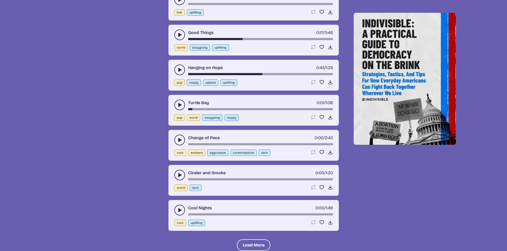
click at [178, 139] on icon "play-pause toggle" at bounding box center [179, 140] width 5 height 5
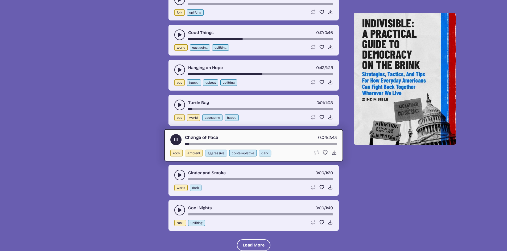
click at [212, 142] on div "Change of Pace 0:04 / 2:43" at bounding box center [253, 139] width 167 height 11
click at [234, 146] on div "Change of Pace 0:05 / 2:43 rock ambient aggressive contemplative dark Loop song…" at bounding box center [253, 145] width 179 height 32
click at [225, 144] on div "song-time-bar" at bounding box center [261, 144] width 152 height 2
click at [242, 143] on div "song-time-bar" at bounding box center [261, 144] width 152 height 2
click at [177, 139] on use "play-pause toggle" at bounding box center [176, 140] width 6 height 6
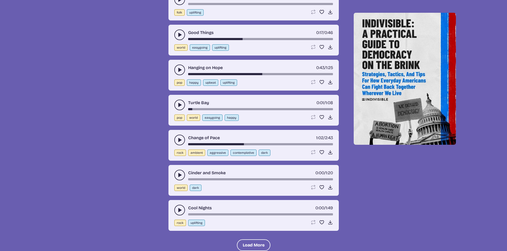
scroll to position [3672, 0]
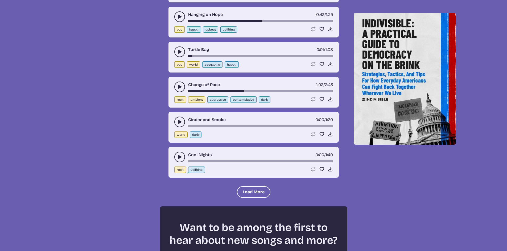
click at [178, 121] on icon "play-pause toggle" at bounding box center [179, 121] width 5 height 5
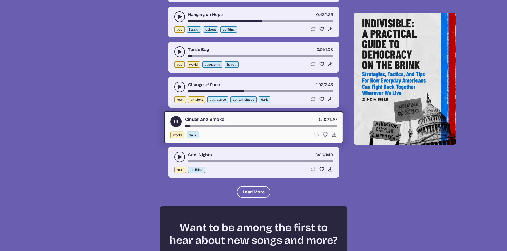
click at [178, 121] on use "play-pause toggle" at bounding box center [176, 122] width 6 height 6
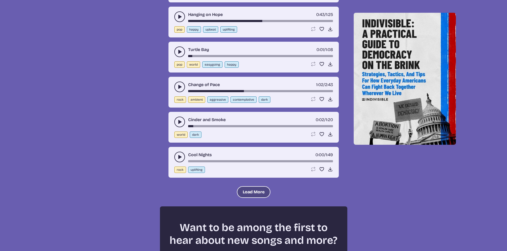
click at [249, 189] on button "Load More" at bounding box center [254, 193] width 34 height 12
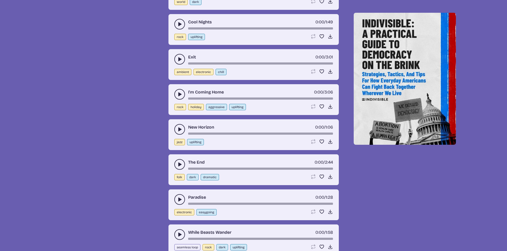
scroll to position [3832, 0]
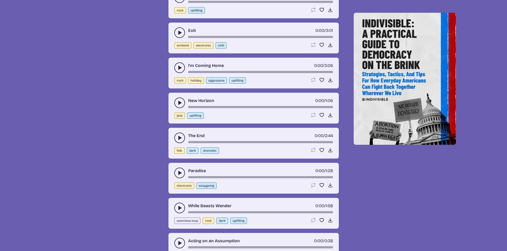
click at [181, 104] on icon "play-pause toggle" at bounding box center [179, 102] width 5 height 5
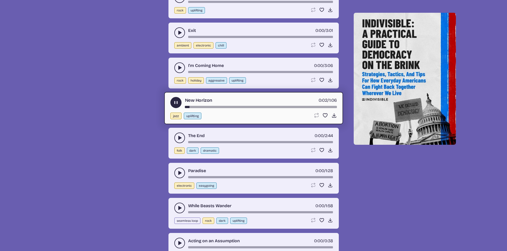
click at [242, 108] on div "New Horizon 0:02 / 1:06 jazz uplifting Loop song Loop this song. Favorite song …" at bounding box center [253, 108] width 179 height 32
click at [257, 106] on div "song-time-bar" at bounding box center [261, 107] width 152 height 2
click at [176, 105] on icon "play-pause toggle" at bounding box center [176, 103] width 6 height 6
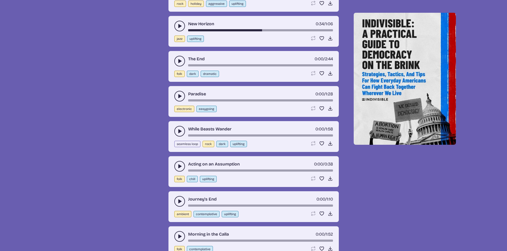
scroll to position [3912, 0]
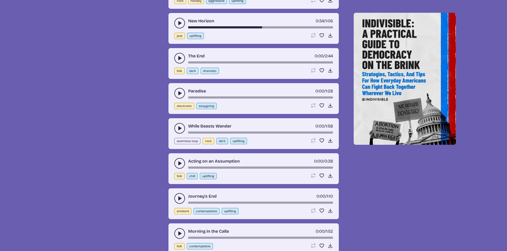
click at [181, 94] on icon "play-pause toggle" at bounding box center [179, 93] width 5 height 5
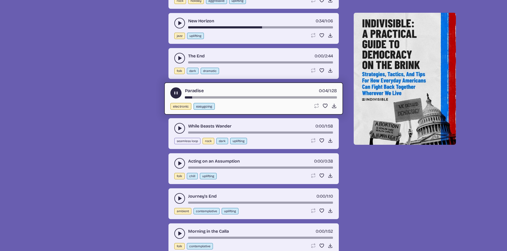
click at [250, 98] on div "song-time-bar" at bounding box center [261, 97] width 152 height 2
click at [175, 93] on use "play-pause toggle" at bounding box center [176, 93] width 6 height 6
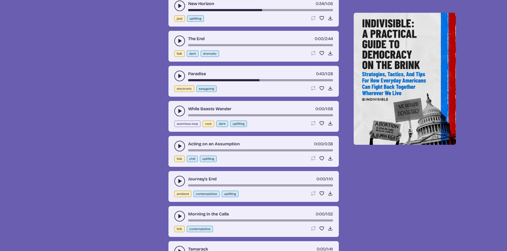
scroll to position [3939, 0]
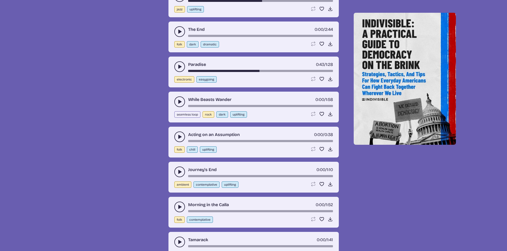
click at [179, 104] on icon "play-pause toggle" at bounding box center [179, 101] width 5 height 5
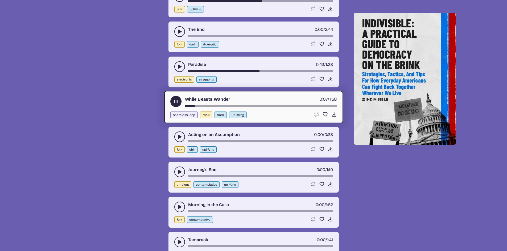
click at [178, 103] on use "play-pause toggle" at bounding box center [176, 102] width 6 height 6
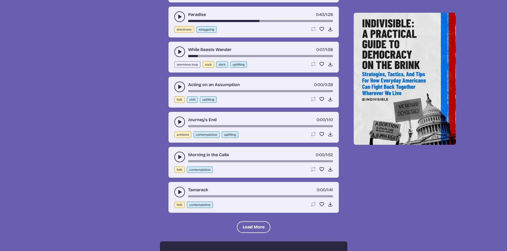
scroll to position [3992, 0]
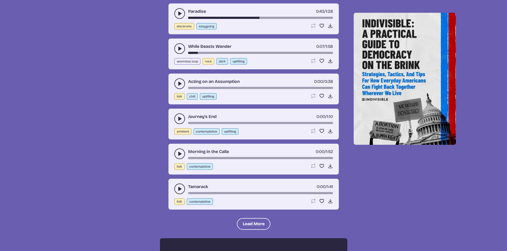
click at [180, 84] on use "play-pause toggle" at bounding box center [179, 83] width 5 height 5
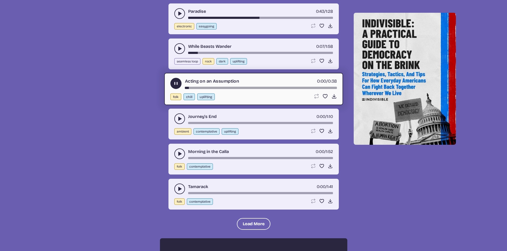
click at [175, 84] on use "play-pause toggle" at bounding box center [176, 84] width 6 height 6
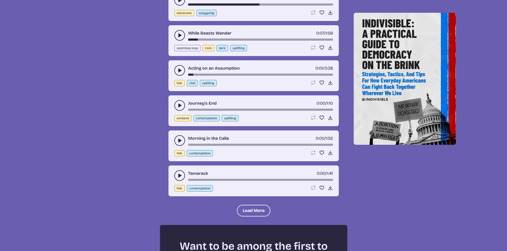
scroll to position [4018, 0]
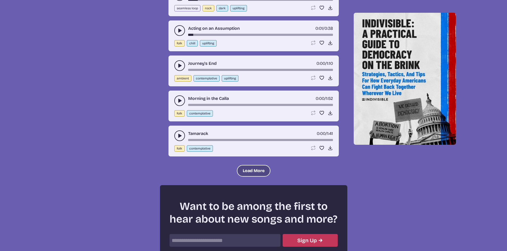
click at [257, 169] on button "Load More" at bounding box center [254, 171] width 34 height 12
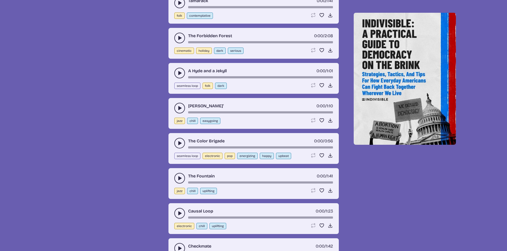
scroll to position [4205, 0]
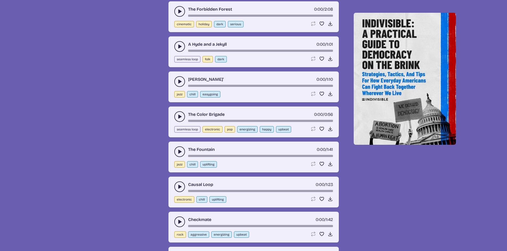
click at [178, 81] on icon "play-pause toggle" at bounding box center [179, 81] width 5 height 5
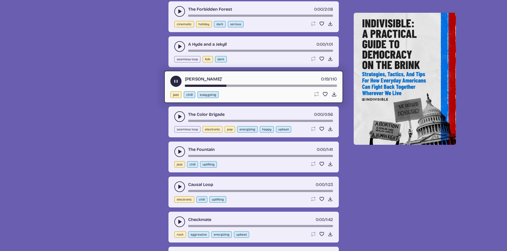
click at [176, 81] on icon "play-pause toggle" at bounding box center [176, 82] width 6 height 6
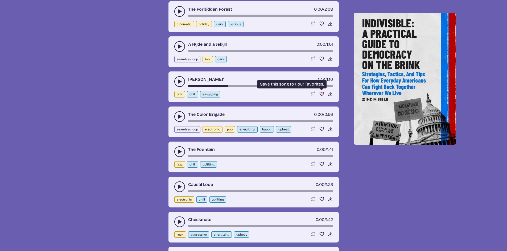
click at [323, 92] on use "Favorite" at bounding box center [322, 94] width 4 height 4
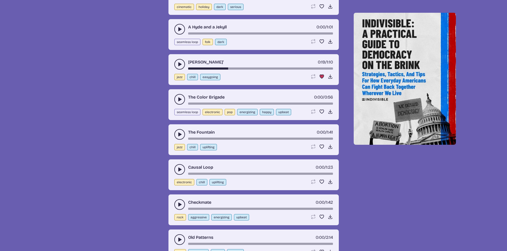
scroll to position [4231, 0]
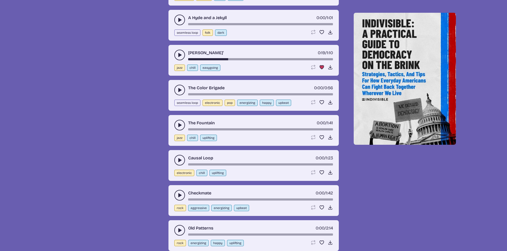
click at [177, 89] on icon "play-pause toggle" at bounding box center [179, 90] width 5 height 5
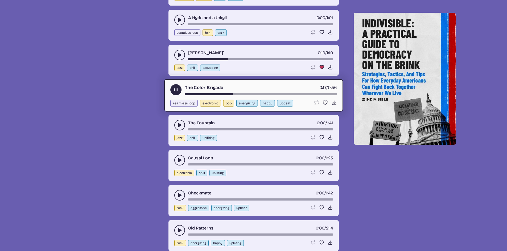
click at [173, 89] on icon "play-pause toggle" at bounding box center [176, 90] width 6 height 6
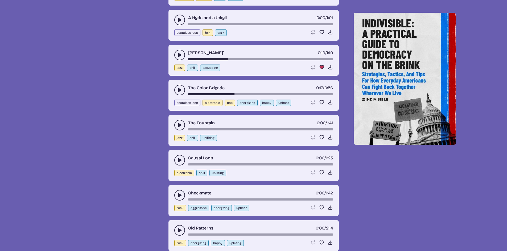
click at [322, 105] on div "seamless loop electronic pop energizing happy upbeat Loop song Loop this song. …" at bounding box center [253, 103] width 159 height 6
click at [322, 104] on use "Favorite" at bounding box center [322, 103] width 4 height 4
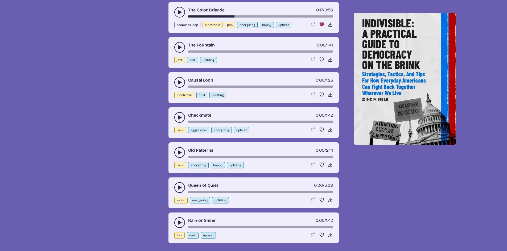
scroll to position [4311, 0]
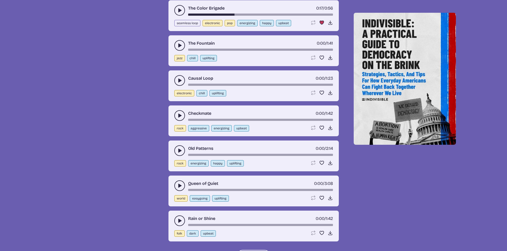
click at [178, 48] on button "play-pause toggle" at bounding box center [179, 45] width 11 height 11
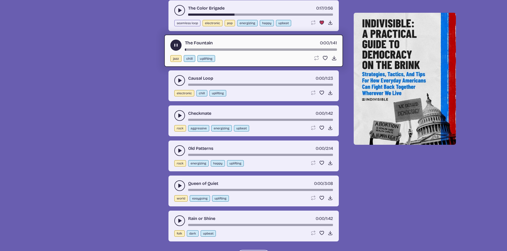
click at [236, 51] on div "The Fountain 0:00 / 1:41 jazz chill uplifting Loop song Loop this song. Favorit…" at bounding box center [253, 51] width 179 height 32
click at [238, 48] on div "The Fountain 0:01 / 1:41" at bounding box center [253, 45] width 167 height 11
click at [238, 48] on div "song-time-bar" at bounding box center [261, 49] width 152 height 2
click at [172, 46] on button "play-pause toggle" at bounding box center [175, 45] width 11 height 11
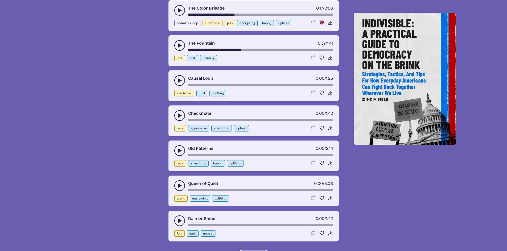
click at [178, 84] on button "play-pause toggle" at bounding box center [179, 80] width 11 height 11
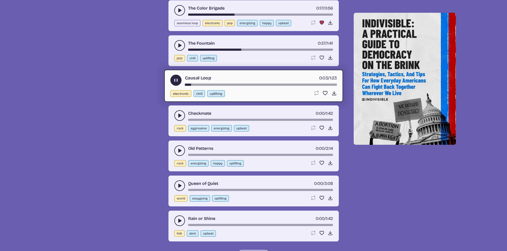
click at [241, 86] on div "song-time-bar" at bounding box center [261, 85] width 152 height 2
click at [175, 80] on use "play-pause toggle" at bounding box center [176, 80] width 6 height 6
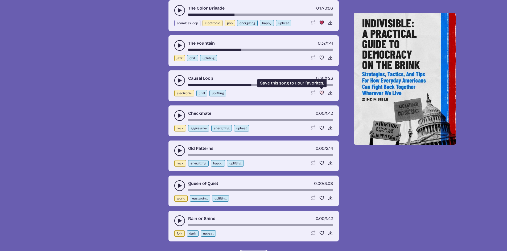
click at [319, 93] on icon "Favorite song" at bounding box center [321, 92] width 5 height 5
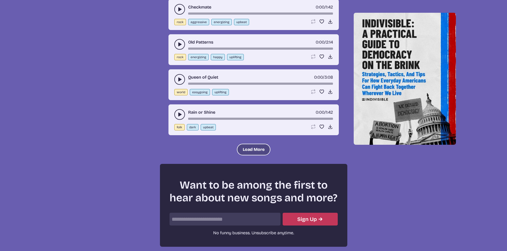
click at [246, 147] on button "Load More" at bounding box center [254, 150] width 34 height 12
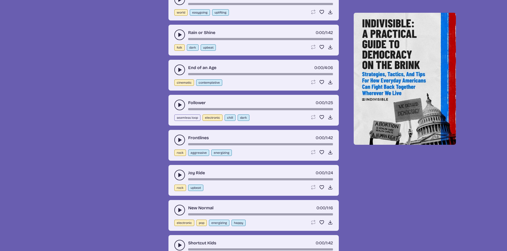
scroll to position [4524, 0]
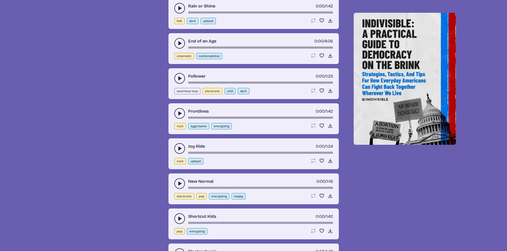
click at [179, 81] on icon "play-pause toggle" at bounding box center [179, 78] width 5 height 5
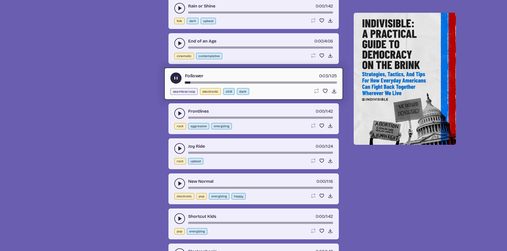
click at [176, 79] on use "play-pause toggle" at bounding box center [176, 78] width 6 height 6
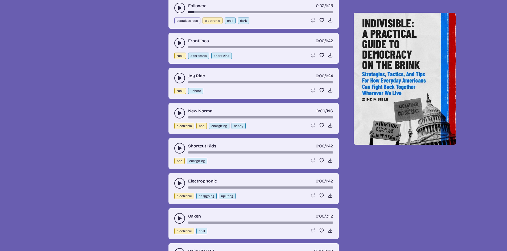
scroll to position [4604, 0]
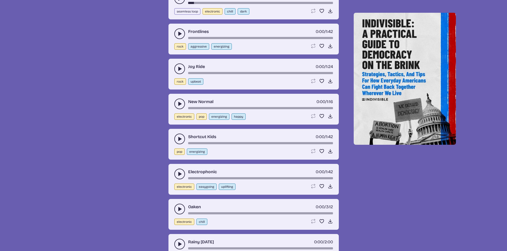
click at [180, 105] on icon "play-pause toggle" at bounding box center [179, 103] width 5 height 5
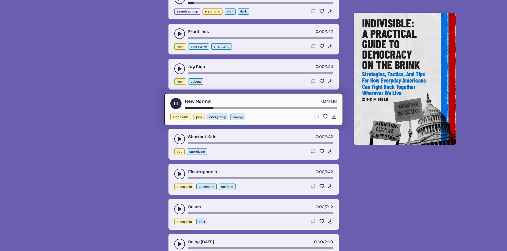
click at [175, 104] on use "play-pause toggle" at bounding box center [176, 104] width 6 height 6
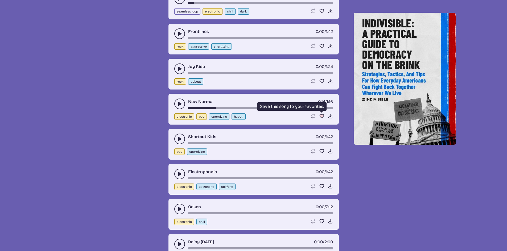
click at [322, 116] on use "Favorite" at bounding box center [322, 116] width 4 height 4
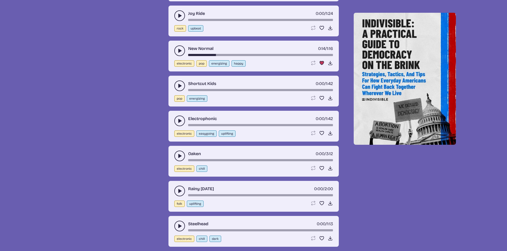
click at [182, 123] on icon "play-pause toggle" at bounding box center [179, 120] width 5 height 5
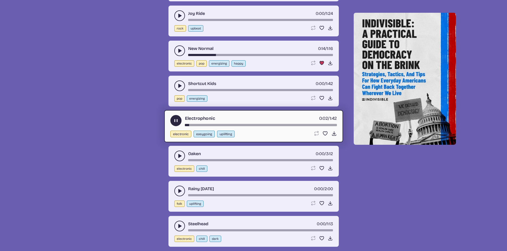
click at [178, 122] on use "play-pause toggle" at bounding box center [176, 121] width 6 height 6
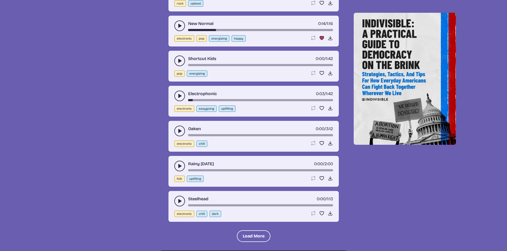
scroll to position [4710, 0]
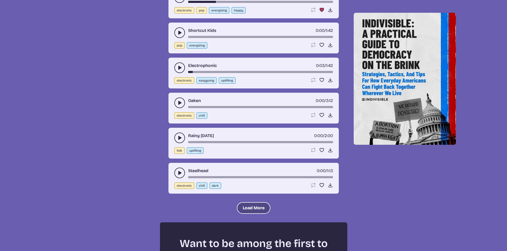
click at [257, 207] on button "Load More" at bounding box center [254, 209] width 34 height 12
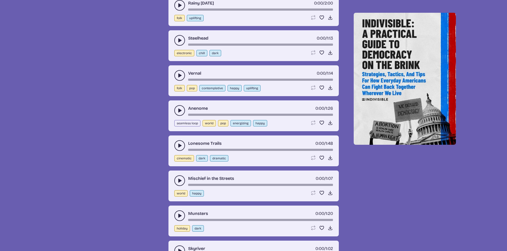
scroll to position [4843, 0]
click at [184, 110] on button "play-pause toggle" at bounding box center [179, 110] width 11 height 11
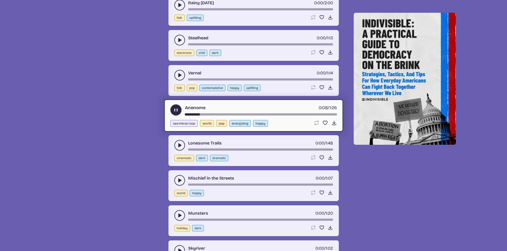
click at [175, 111] on use "play-pause toggle" at bounding box center [176, 110] width 6 height 6
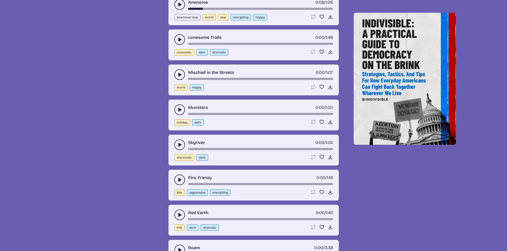
scroll to position [4950, 0]
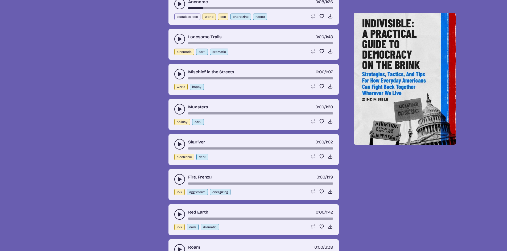
click at [181, 75] on icon "play-pause toggle" at bounding box center [179, 74] width 5 height 5
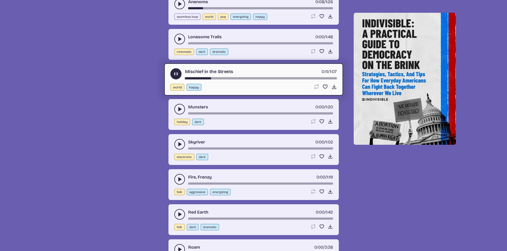
click at [177, 76] on icon "play-pause toggle" at bounding box center [176, 74] width 6 height 6
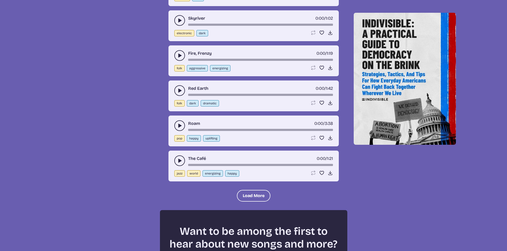
scroll to position [5083, 0]
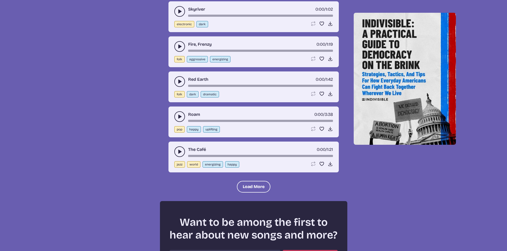
click at [176, 118] on button "play-pause toggle" at bounding box center [179, 117] width 11 height 11
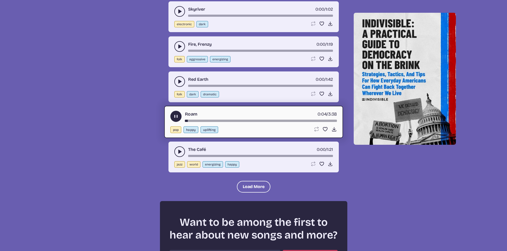
click at [226, 122] on div "Roam 0:04 / 3:38 pop happy uplifting Loop song Loop this song. Favorite song Sa…" at bounding box center [253, 122] width 179 height 32
click at [234, 119] on div "Roam 0:05 / 3:38" at bounding box center [253, 116] width 167 height 11
click at [243, 119] on div "Roam 0:05 / 3:38" at bounding box center [253, 116] width 167 height 11
click at [244, 121] on div "song-time-bar" at bounding box center [261, 121] width 152 height 2
click at [174, 115] on use "play-pause toggle" at bounding box center [176, 117] width 6 height 6
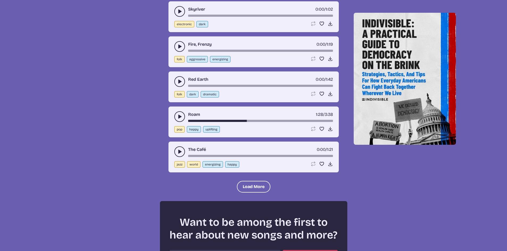
click at [176, 154] on button "play-pause toggle" at bounding box center [179, 152] width 11 height 11
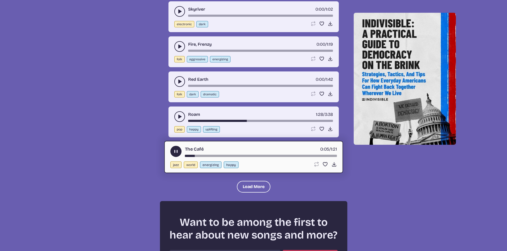
click at [175, 151] on use "play-pause toggle" at bounding box center [176, 152] width 6 height 6
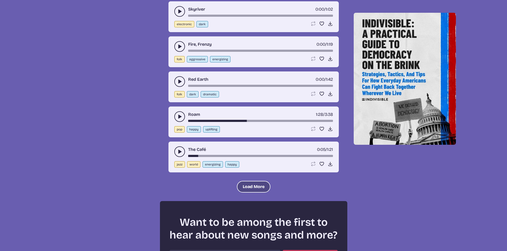
click at [263, 187] on button "Load More" at bounding box center [254, 187] width 34 height 12
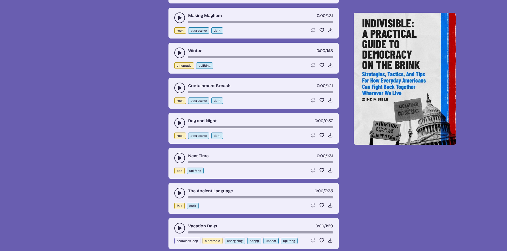
scroll to position [5349, 0]
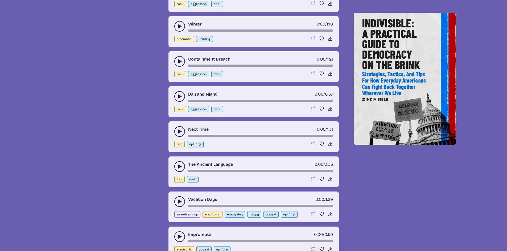
click at [179, 131] on use "play-pause toggle" at bounding box center [179, 131] width 5 height 5
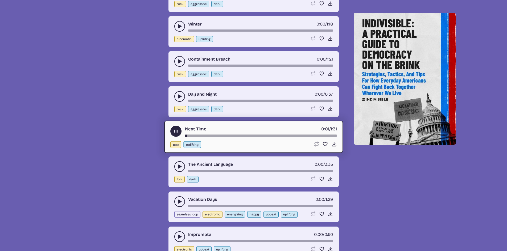
click at [231, 135] on div "song-time-bar" at bounding box center [261, 136] width 152 height 2
click at [176, 133] on use "play-pause toggle" at bounding box center [176, 132] width 6 height 6
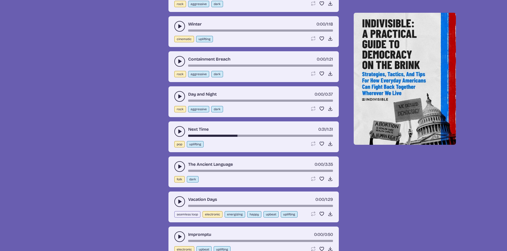
drag, startPoint x: 181, startPoint y: 201, endPoint x: 218, endPoint y: 184, distance: 40.4
click at [181, 201] on icon "play-pause toggle" at bounding box center [179, 201] width 5 height 5
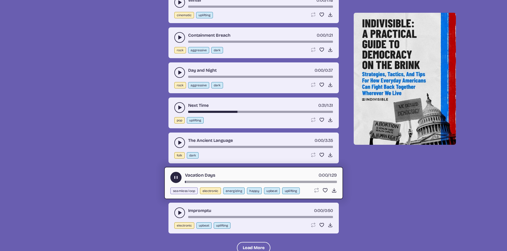
scroll to position [5402, 0]
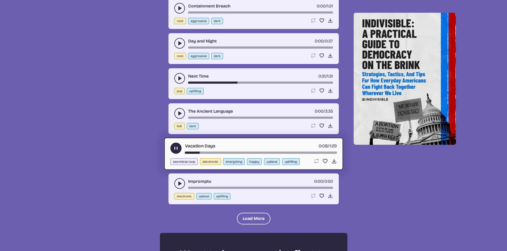
click at [175, 149] on use "play-pause toggle" at bounding box center [176, 149] width 6 height 6
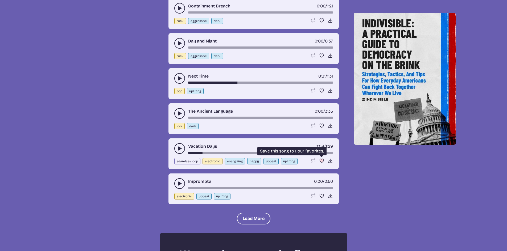
click at [319, 161] on icon "Favorite song" at bounding box center [321, 160] width 5 height 5
click at [179, 185] on use "play-pause toggle" at bounding box center [179, 183] width 5 height 5
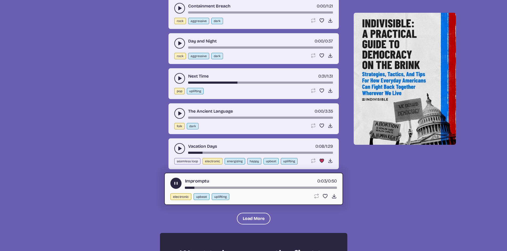
click at [220, 189] on div "song-time-bar" at bounding box center [261, 188] width 152 height 2
click at [176, 183] on use "play-pause toggle" at bounding box center [176, 184] width 6 height 6
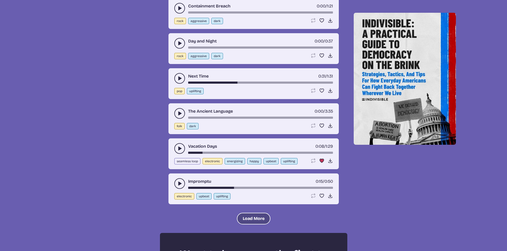
click at [263, 214] on button "Load More" at bounding box center [254, 219] width 34 height 12
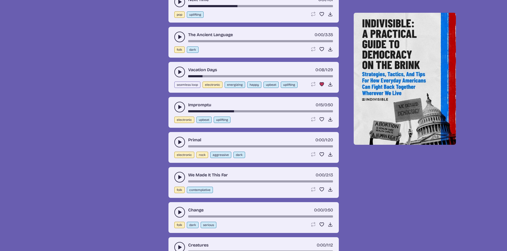
scroll to position [5482, 0]
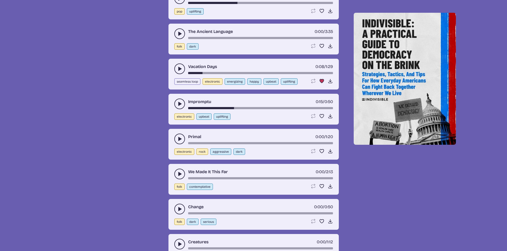
click at [182, 141] on icon "play-pause toggle" at bounding box center [179, 139] width 5 height 5
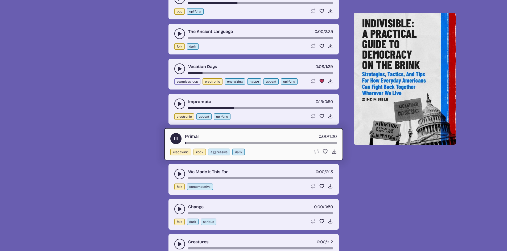
click at [180, 141] on button "play-pause toggle" at bounding box center [175, 138] width 11 height 11
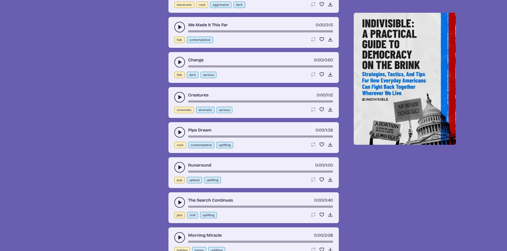
scroll to position [5642, 0]
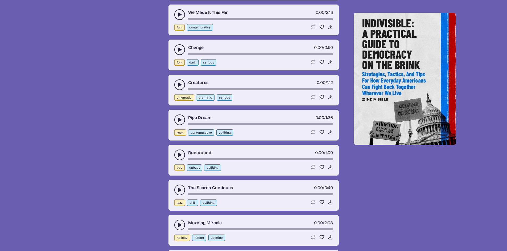
click at [178, 155] on icon "play-pause toggle" at bounding box center [179, 154] width 5 height 5
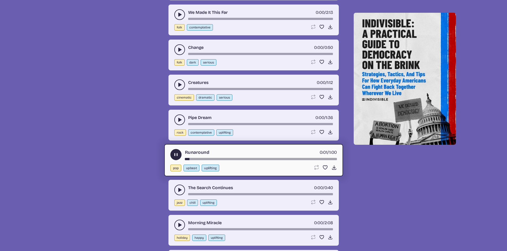
click at [227, 160] on div "song-time-bar" at bounding box center [261, 159] width 152 height 2
click at [177, 154] on use "play-pause toggle" at bounding box center [176, 155] width 6 height 6
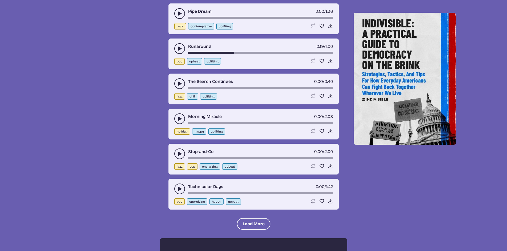
scroll to position [5775, 0]
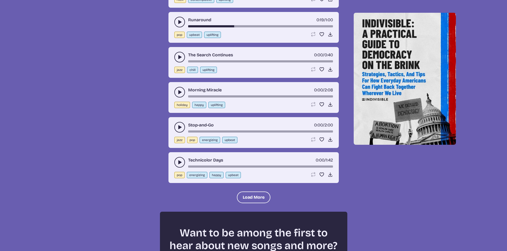
click at [174, 125] on button "play-pause toggle" at bounding box center [179, 127] width 11 height 11
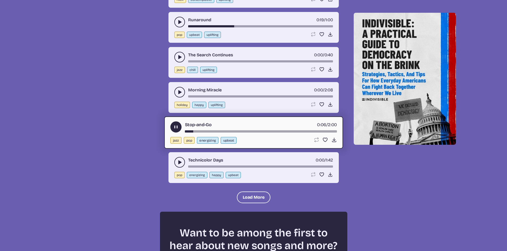
click at [218, 130] on div "Stop-and-Go 0:06 / 2:00" at bounding box center [253, 127] width 167 height 11
click at [219, 132] on div "song-time-bar" at bounding box center [261, 131] width 152 height 2
click at [177, 127] on use "play-pause toggle" at bounding box center [176, 127] width 6 height 6
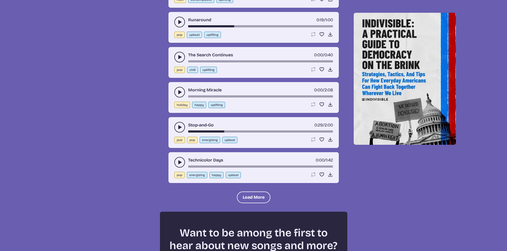
click at [182, 162] on icon "play-pause toggle" at bounding box center [179, 162] width 5 height 5
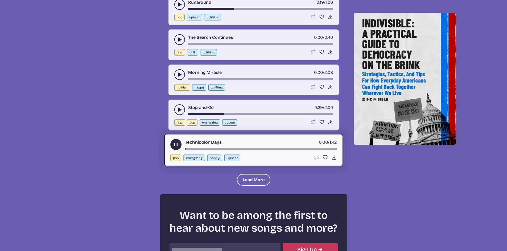
scroll to position [5801, 0]
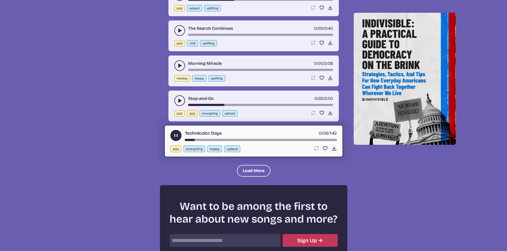
click at [216, 140] on div "song-time-bar" at bounding box center [261, 140] width 152 height 2
click at [178, 136] on use "play-pause toggle" at bounding box center [176, 136] width 6 height 6
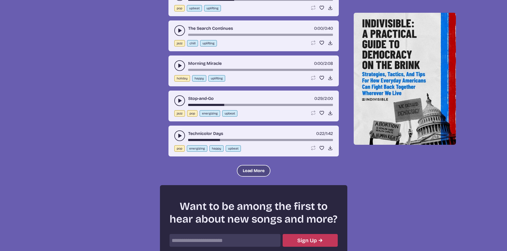
click at [251, 175] on button "Load More" at bounding box center [254, 171] width 34 height 12
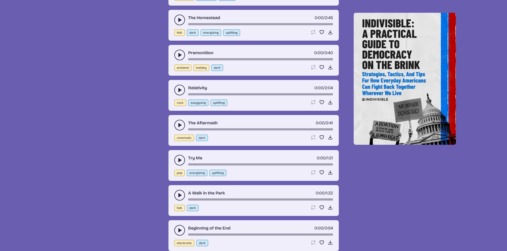
scroll to position [6014, 0]
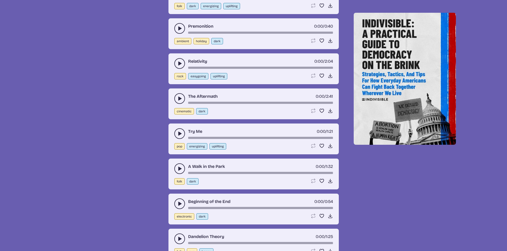
click at [183, 133] on button "play-pause toggle" at bounding box center [179, 134] width 11 height 11
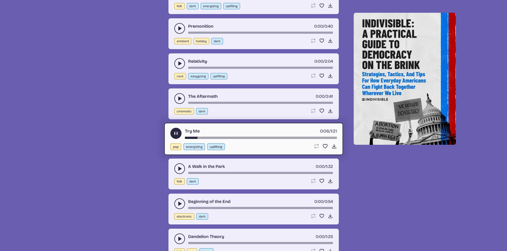
click at [178, 133] on use "play-pause toggle" at bounding box center [176, 134] width 6 height 6
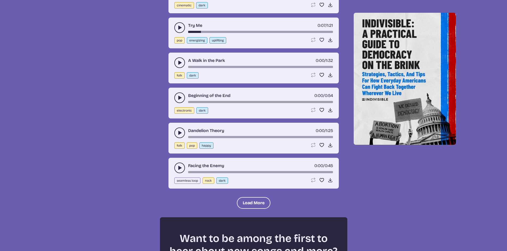
scroll to position [6121, 0]
click at [243, 200] on button "Load More" at bounding box center [254, 203] width 34 height 12
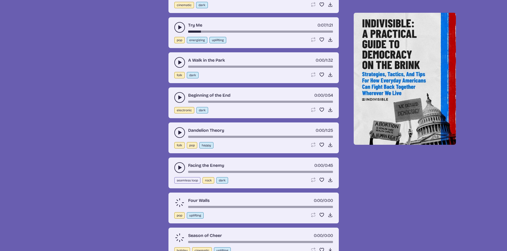
scroll to position [6174, 0]
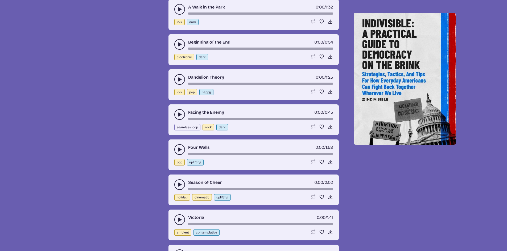
click at [174, 151] on button "play-pause toggle" at bounding box center [179, 150] width 11 height 11
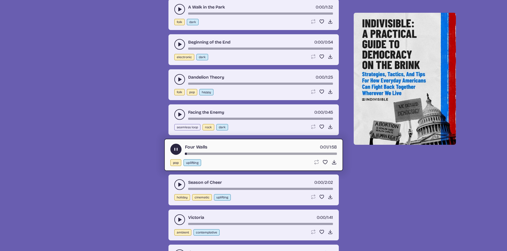
click at [227, 153] on div "song-time-bar" at bounding box center [261, 154] width 152 height 2
click at [176, 150] on use "play-pause toggle" at bounding box center [176, 150] width 6 height 6
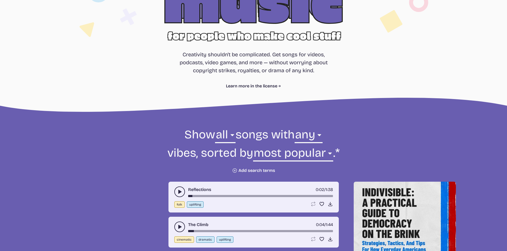
scroll to position [106, 0]
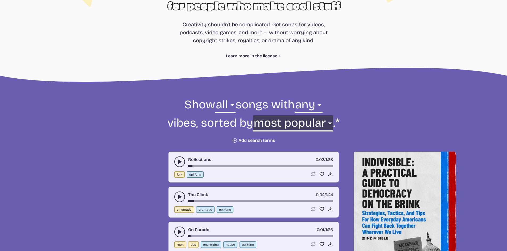
click at [331, 123] on select "newest oldest most popular least popular name" at bounding box center [293, 124] width 80 height 18
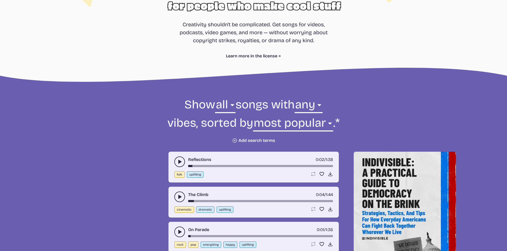
drag, startPoint x: 418, startPoint y: 102, endPoint x: 411, endPoint y: 104, distance: 6.4
click at [261, 141] on button "Plus icon Add search terms" at bounding box center [253, 140] width 43 height 5
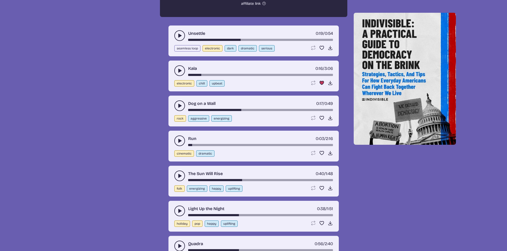
scroll to position [1543, 0]
